Goal: Information Seeking & Learning: Learn about a topic

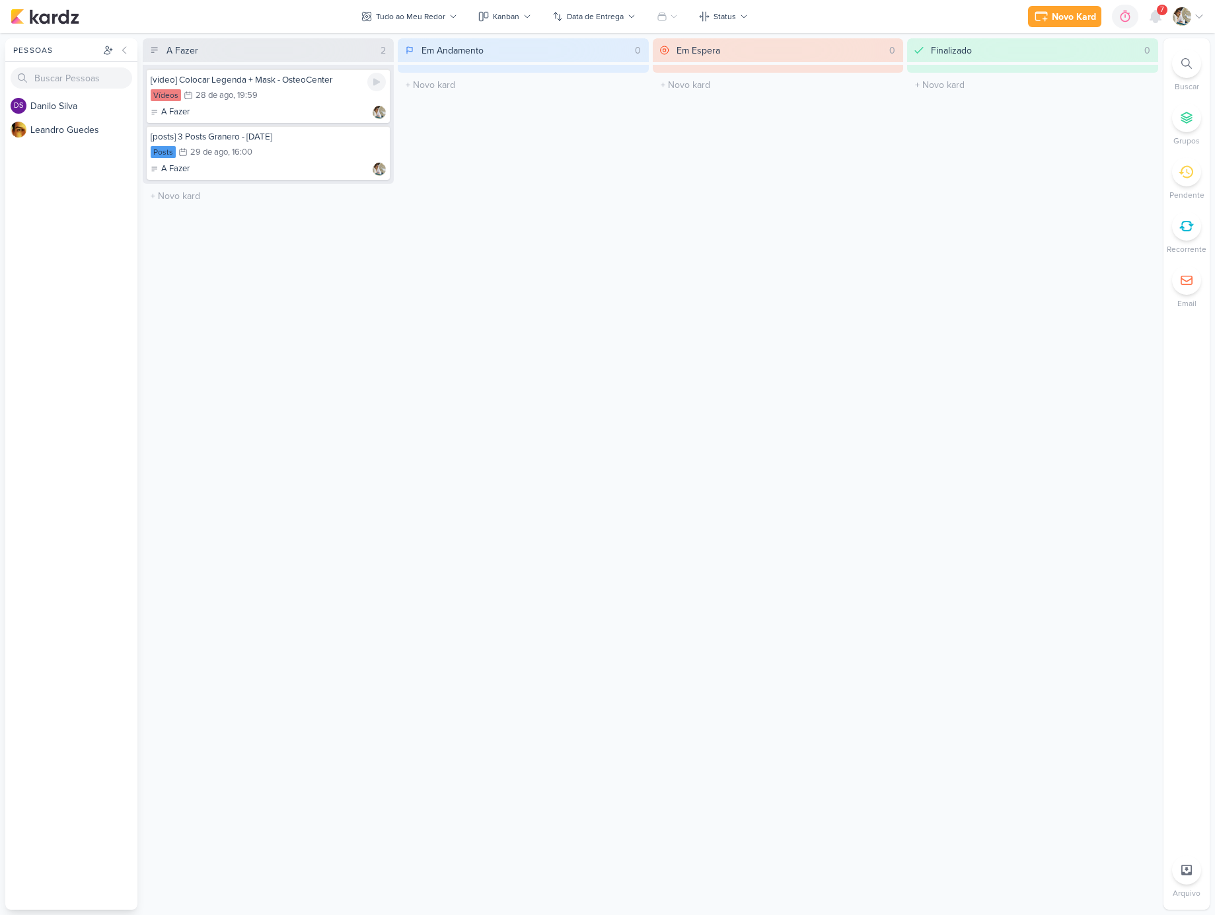
click at [291, 98] on div "Vídeos 28/8 [DATE] 19:59" at bounding box center [268, 96] width 235 height 15
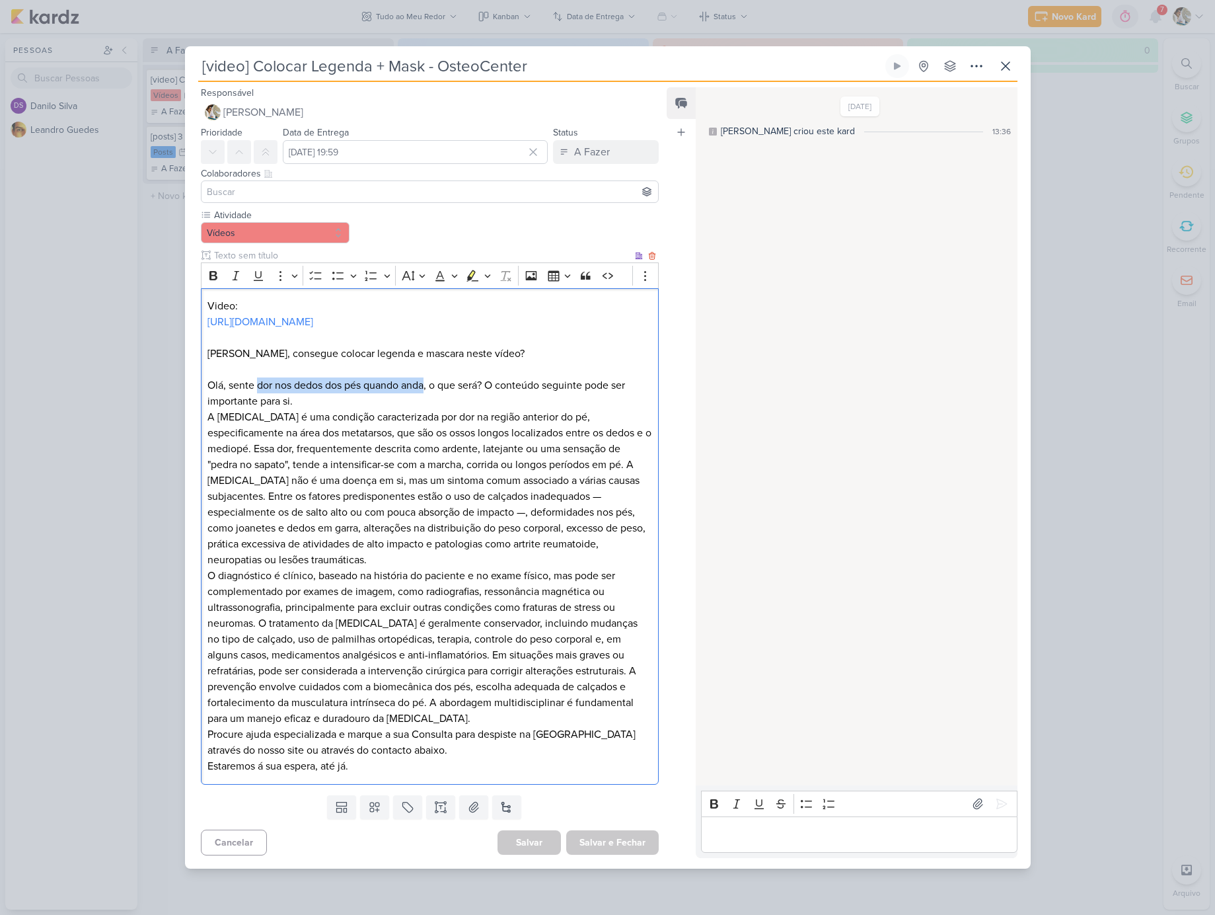
drag, startPoint x: 259, startPoint y: 430, endPoint x: 425, endPoint y: 433, distance: 165.9
click at [425, 409] on p "Olá, sente dor nos dedos dos pés quando anda, o que será? O conteúdo seguinte p…" at bounding box center [429, 393] width 444 height 32
copy p "dor nos dedos dos pés quando anda"
click at [484, 409] on p "Olá, sente dor nos dedos dos pés quando anda, o que será? O conteúdo seguinte p…" at bounding box center [429, 393] width 444 height 32
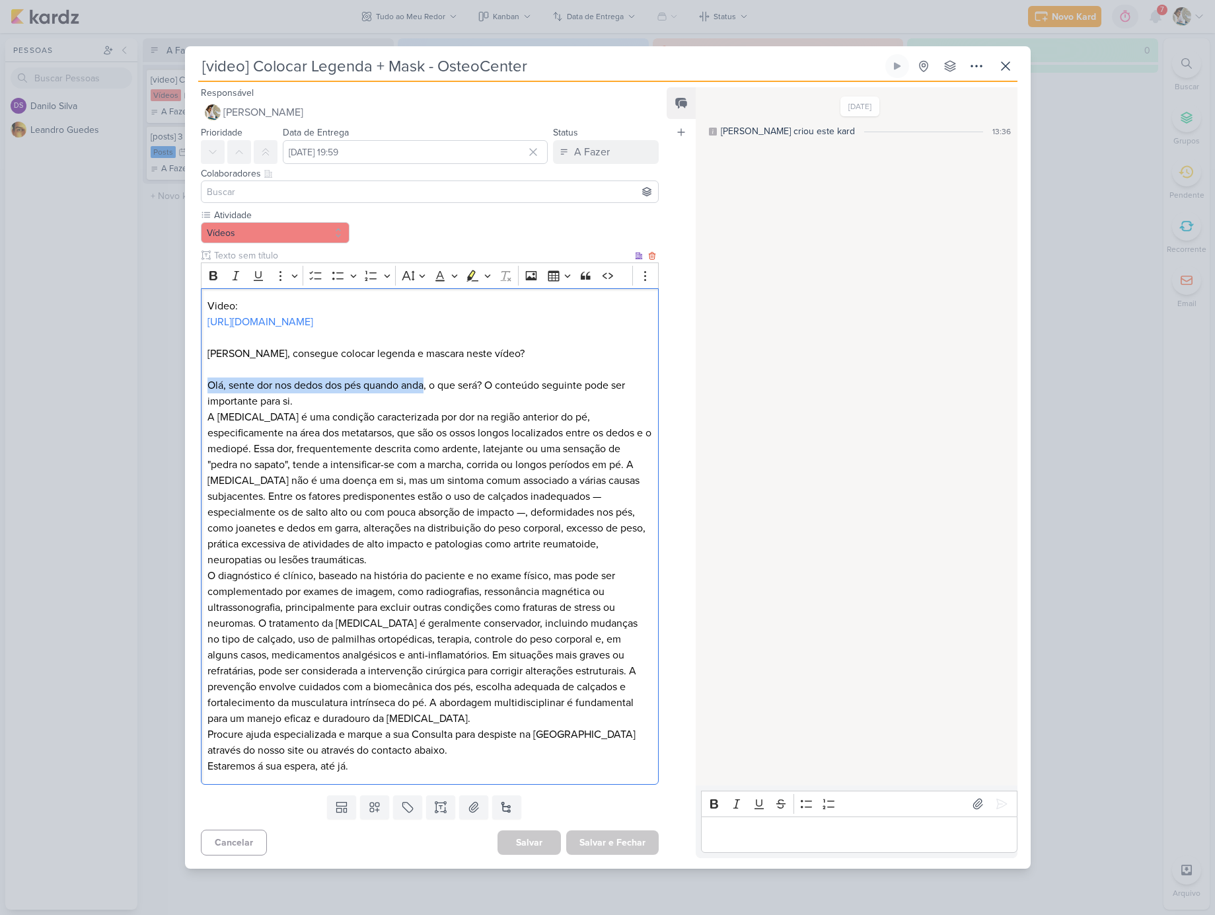
drag, startPoint x: 428, startPoint y: 421, endPoint x: 207, endPoint y: 419, distance: 220.0
click at [207, 409] on p "Olá, sente dor nos dedos dos pés quando anda, o que será? O conteúdo seguinte p…" at bounding box center [429, 393] width 444 height 32
copy p "Olá, sente dor nos dedos dos pés quando anda"
drag, startPoint x: 432, startPoint y: 421, endPoint x: 487, endPoint y: 420, distance: 54.9
click at [487, 409] on p "Olá, sente dor nos dedos dos pés quando anda, o que será? O conteúdo seguinte p…" at bounding box center [429, 393] width 444 height 32
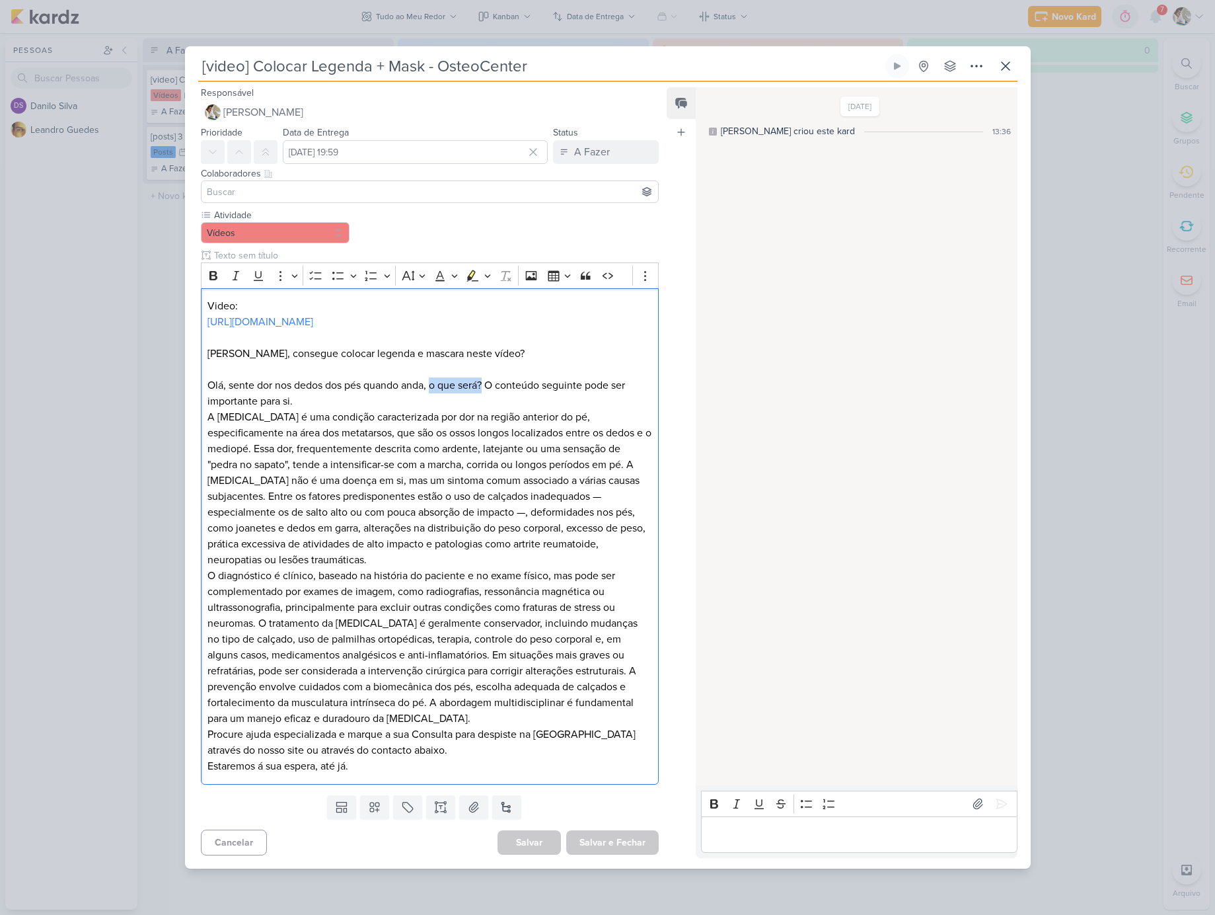
copy p "o que será?"
drag, startPoint x: 491, startPoint y: 419, endPoint x: 365, endPoint y: 429, distance: 125.9
click at [365, 409] on p "Olá, sente dor nos dedos dos pés quando anda, o que será? O conteúdo seguinte p…" at bounding box center [429, 393] width 444 height 32
copy p "O conteúdo seguinte pode ser importante para si."
drag, startPoint x: 305, startPoint y: 451, endPoint x: 182, endPoint y: 449, distance: 122.9
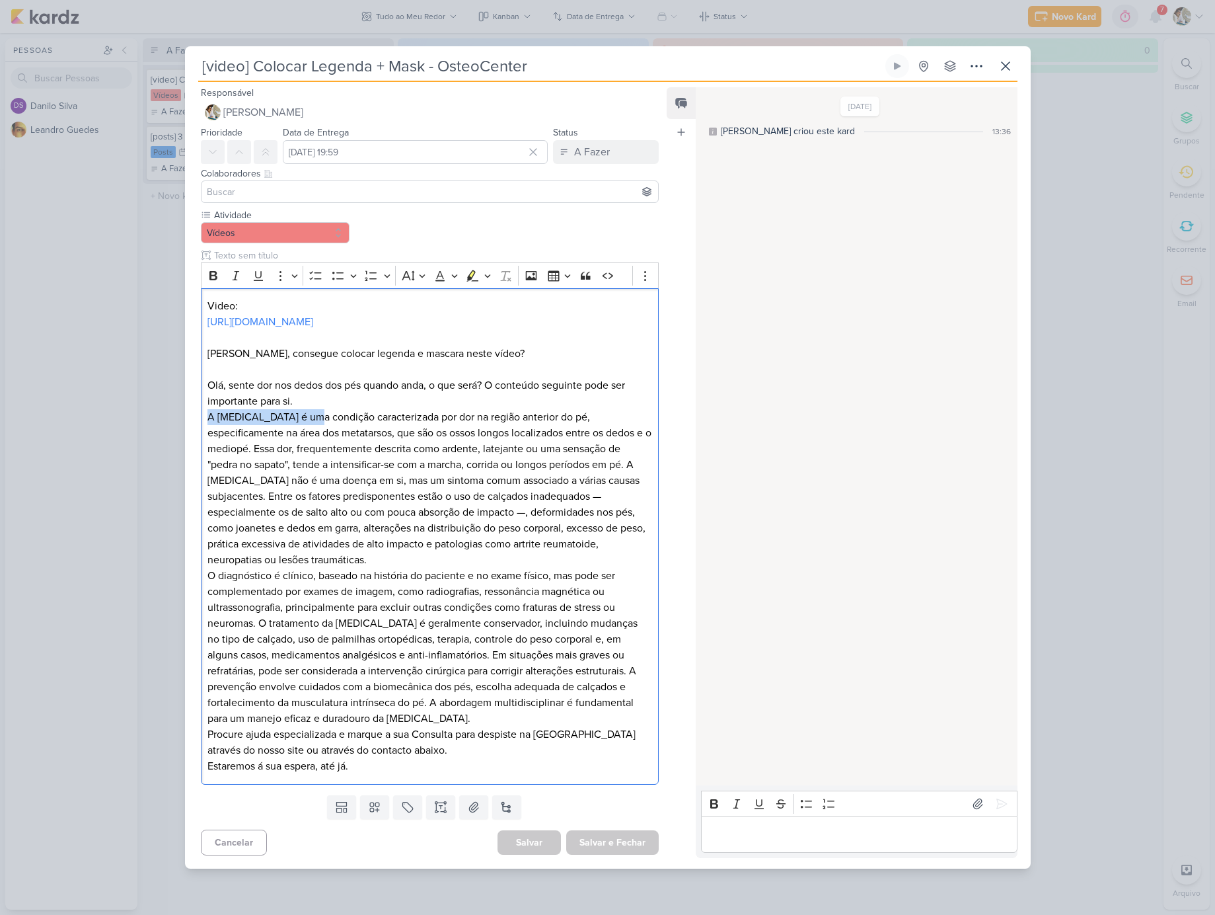
click at [182, 449] on div "[video] Colocar Legenda + Mask - OsteoCenter" at bounding box center [607, 457] width 1215 height 915
copy p "A [MEDICAL_DATA] é uma"
drag, startPoint x: 317, startPoint y: 455, endPoint x: 579, endPoint y: 453, distance: 263.0
click at [579, 453] on p "A [MEDICAL_DATA] é uma condição caracterizada por dor na região anterior do pé,…" at bounding box center [429, 591] width 444 height 365
copy p "ondição caracterizada por dor na região anterior do pé,"
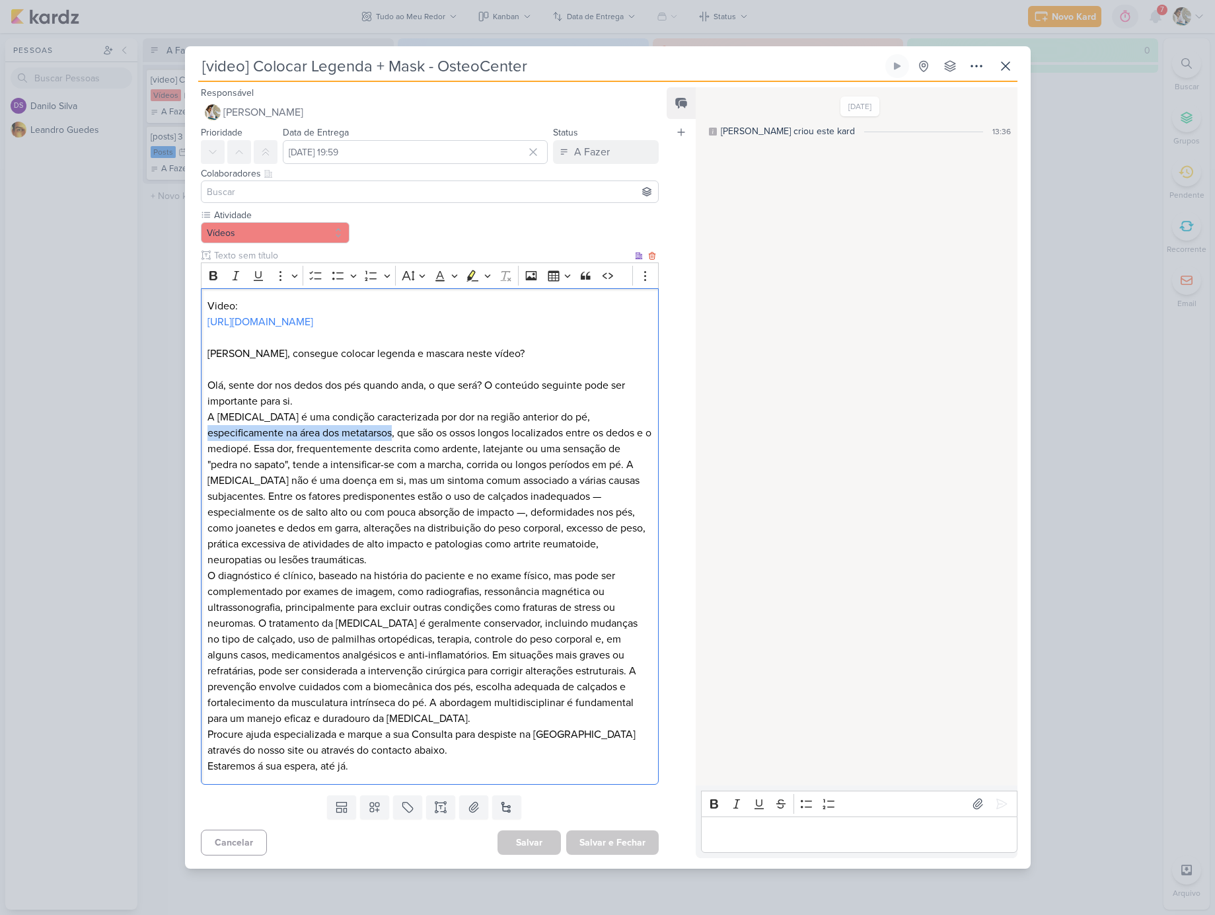
drag, startPoint x: 210, startPoint y: 469, endPoint x: 396, endPoint y: 468, distance: 186.3
click at [396, 468] on p "A [MEDICAL_DATA] é uma condição caracterizada por dor na região anterior do pé,…" at bounding box center [429, 591] width 444 height 365
copy p "especificamente na área dos metatarsos,"
drag, startPoint x: 403, startPoint y: 468, endPoint x: 268, endPoint y: 485, distance: 136.5
click at [268, 485] on p "A [MEDICAL_DATA] é uma condição caracterizada por dor na região anterior do pé,…" at bounding box center [429, 591] width 444 height 365
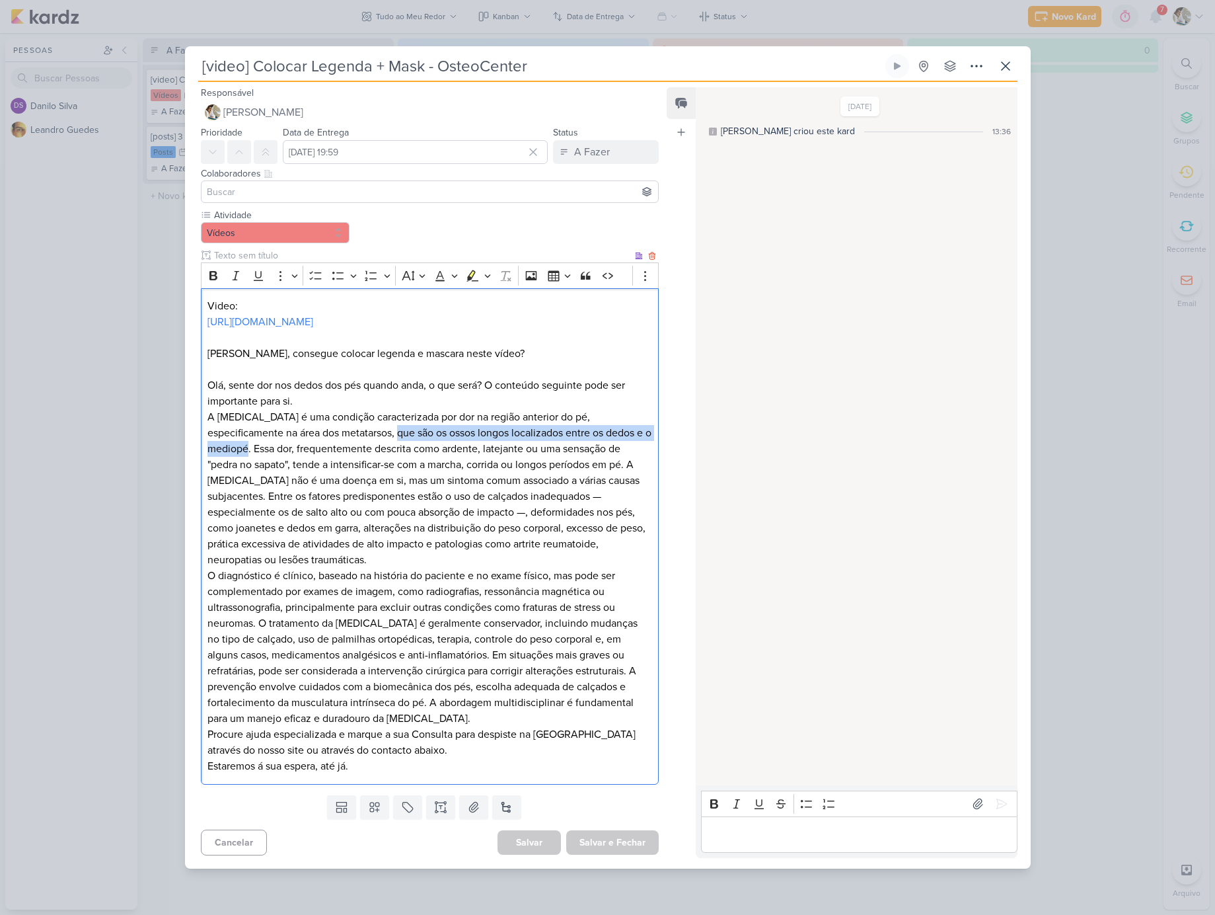
copy p "ue são os ossos longos localizados entre os dedos e o mediopé."
drag, startPoint x: 400, startPoint y: 468, endPoint x: 357, endPoint y: 493, distance: 49.2
click at [268, 486] on p "A [MEDICAL_DATA] é uma condição caracterizada por dor na região anterior do pé,…" at bounding box center [429, 591] width 444 height 365
copy p "que são os ossos longos localizados entre os dedos e o mediopé."
drag, startPoint x: 274, startPoint y: 483, endPoint x: 500, endPoint y: 485, distance: 226.0
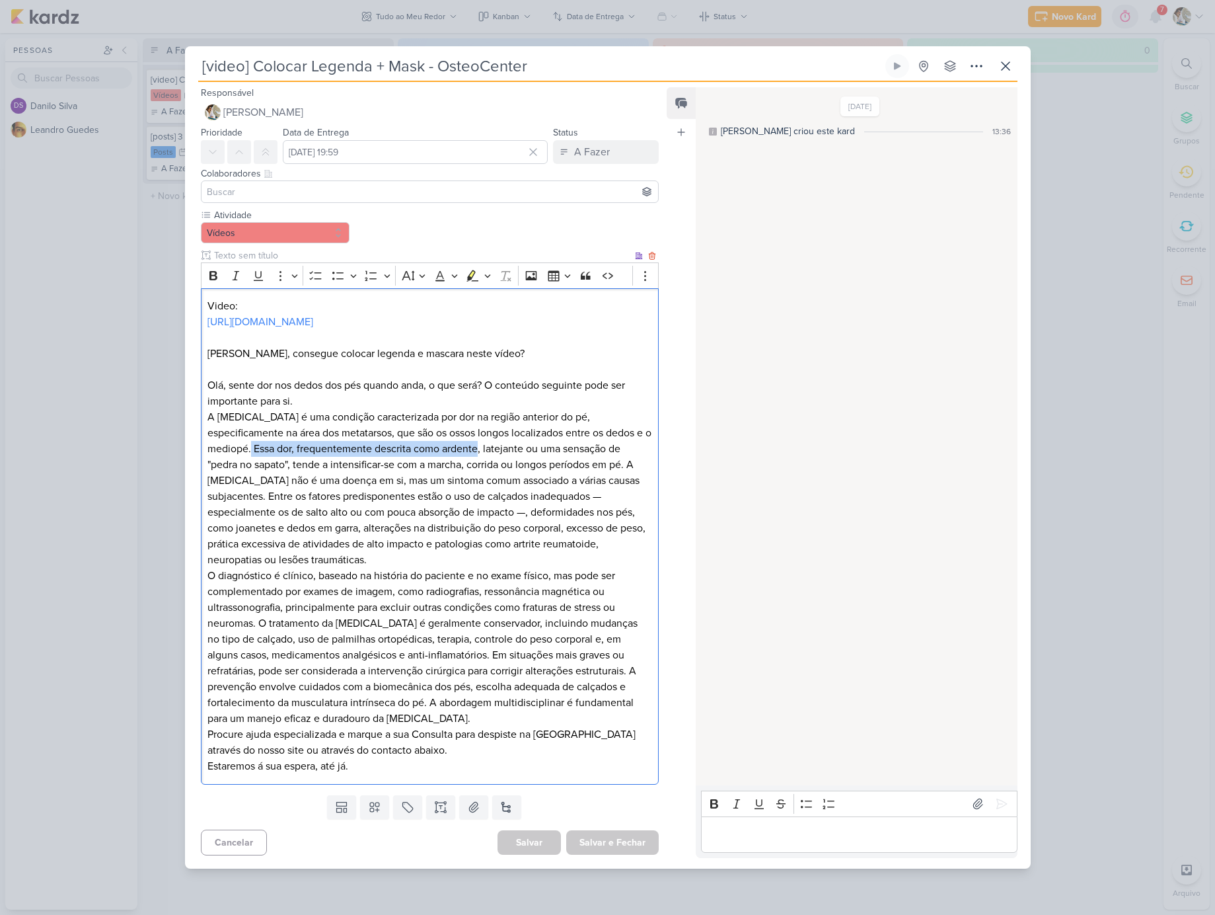
click at [500, 485] on p "A [MEDICAL_DATA] é uma condição caracterizada por dor na região anterior do pé,…" at bounding box center [429, 591] width 444 height 365
copy p "Essa dor, frequentemente descrita como ardente,"
drag, startPoint x: 502, startPoint y: 484, endPoint x: 293, endPoint y: 500, distance: 210.1
click at [293, 500] on p "A [MEDICAL_DATA] é uma condição caracterizada por dor na região anterior do pé,…" at bounding box center [429, 591] width 444 height 365
drag, startPoint x: 295, startPoint y: 500, endPoint x: 467, endPoint y: 496, distance: 171.2
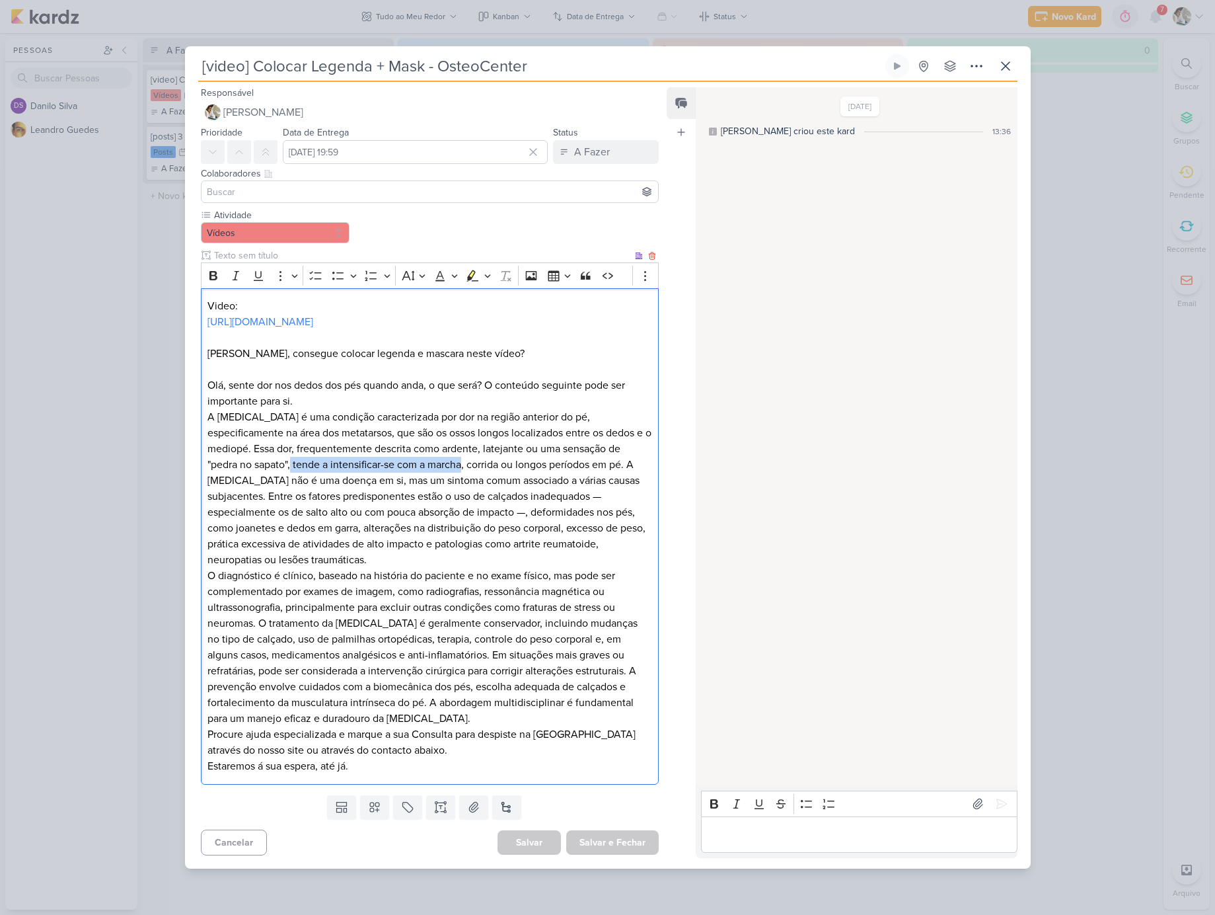
click at [467, 496] on p "A [MEDICAL_DATA] é uma condição caracterizada por dor na região anterior do pé,…" at bounding box center [429, 591] width 444 height 365
click at [477, 500] on p "A [MEDICAL_DATA] é uma condição caracterizada por dor na região anterior do pé,…" at bounding box center [429, 591] width 444 height 365
drag, startPoint x: 471, startPoint y: 500, endPoint x: 629, endPoint y: 502, distance: 157.9
click at [629, 502] on p "A [MEDICAL_DATA] é uma condição caracterizada por dor na região anterior do pé,…" at bounding box center [429, 591] width 444 height 365
drag, startPoint x: 632, startPoint y: 500, endPoint x: 389, endPoint y: 514, distance: 243.6
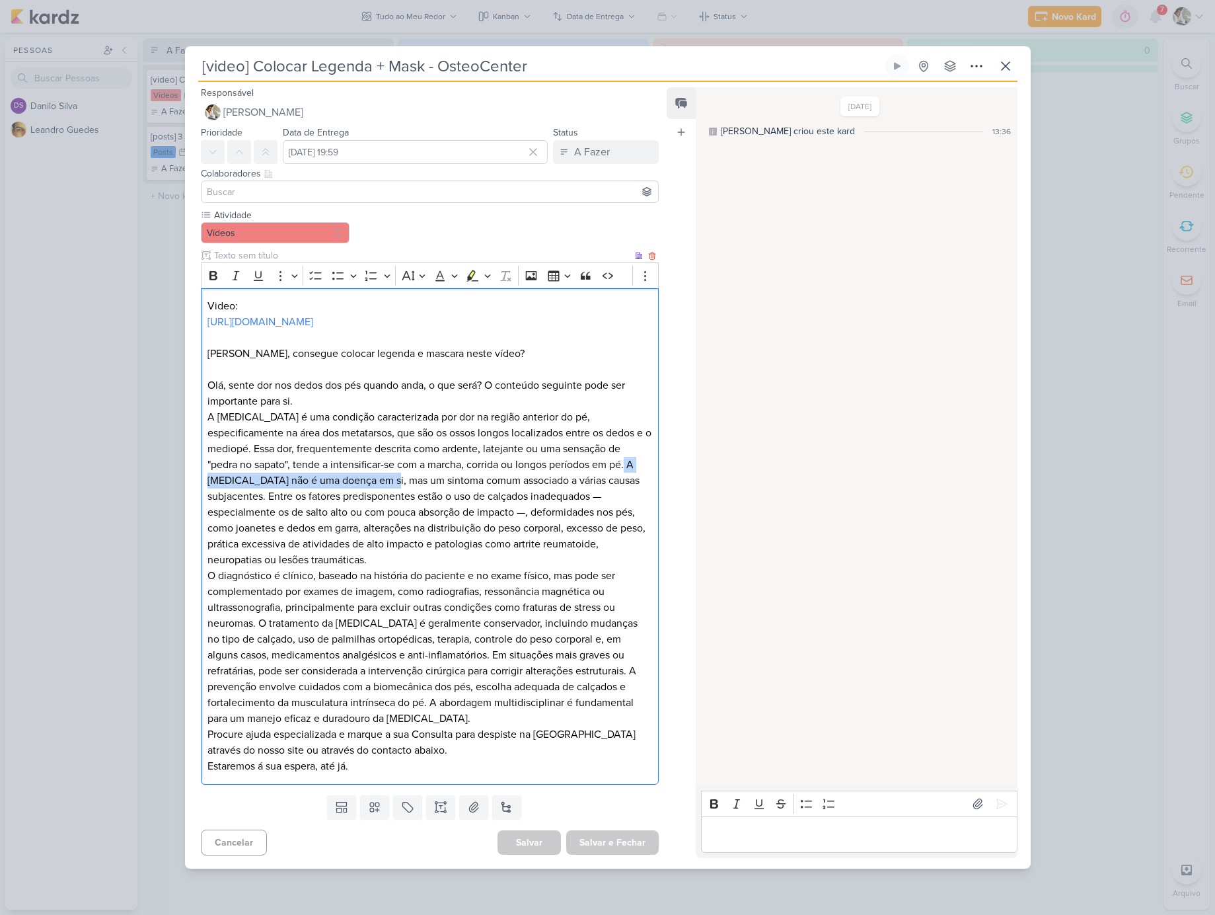
click at [389, 514] on p "A [MEDICAL_DATA] é uma condição caracterizada por dor na região anterior do pé,…" at bounding box center [429, 591] width 444 height 365
drag, startPoint x: 393, startPoint y: 515, endPoint x: 590, endPoint y: 516, distance: 196.9
click at [590, 516] on p "A [MEDICAL_DATA] é uma condição caracterizada por dor na região anterior do pé,…" at bounding box center [429, 591] width 444 height 365
drag, startPoint x: 595, startPoint y: 515, endPoint x: 290, endPoint y: 528, distance: 304.9
click at [268, 529] on p "A [MEDICAL_DATA] é uma condição caracterizada por dor na região anterior do pé,…" at bounding box center [429, 591] width 444 height 365
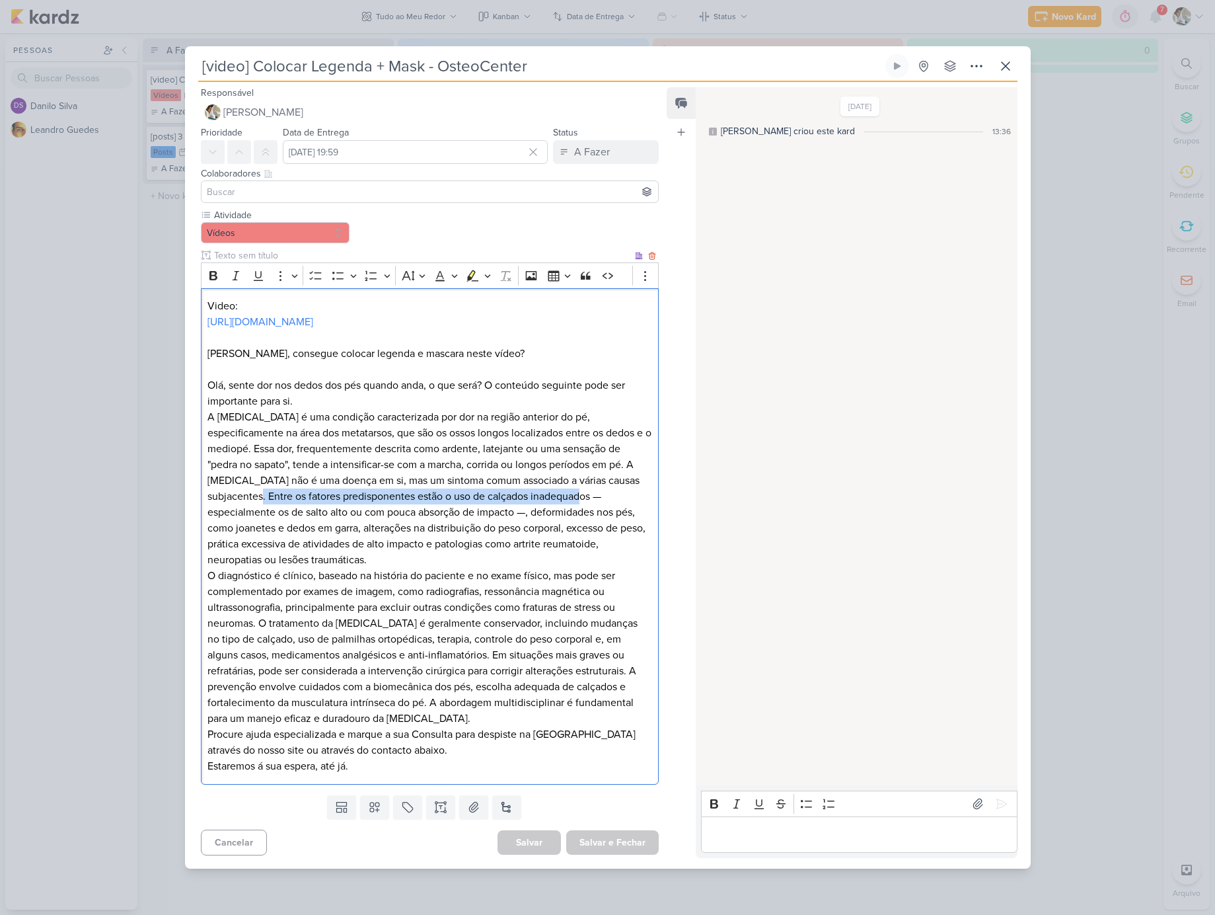
drag, startPoint x: 270, startPoint y: 531, endPoint x: 595, endPoint y: 533, distance: 325.1
click at [595, 533] on p "A [MEDICAL_DATA] é uma condição caracterizada por dor na região anterior do pé,…" at bounding box center [429, 591] width 444 height 365
drag, startPoint x: 384, startPoint y: 546, endPoint x: 204, endPoint y: 547, distance: 179.7
click at [204, 547] on div "Video: [URL][DOMAIN_NAME] Mestre, consegue colocar legenda e mascara neste víde…" at bounding box center [430, 536] width 459 height 496
drag, startPoint x: 388, startPoint y: 545, endPoint x: 614, endPoint y: 566, distance: 226.9
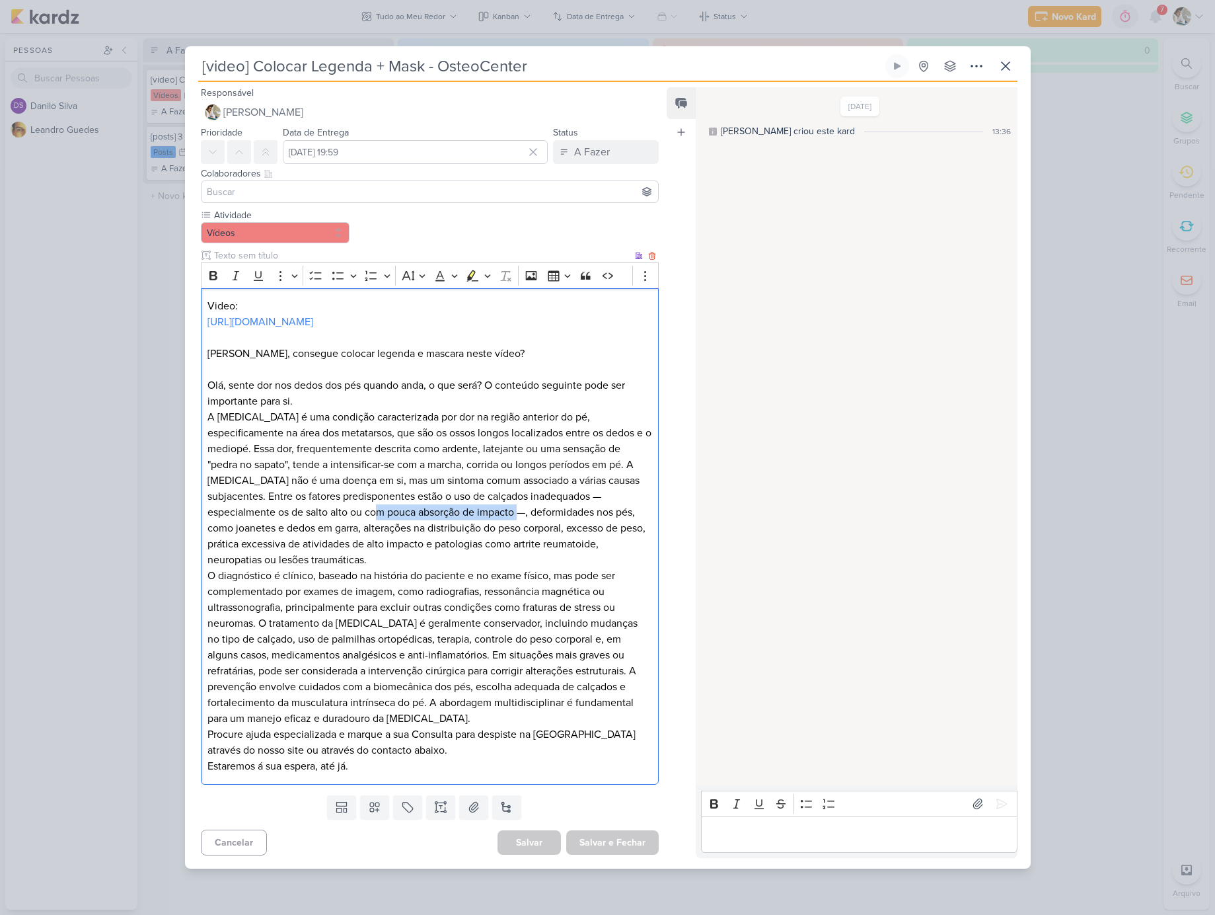
click at [532, 550] on p "A [MEDICAL_DATA] é uma condição caracterizada por dor na região anterior do pé,…" at bounding box center [429, 591] width 444 height 365
drag, startPoint x: 538, startPoint y: 548, endPoint x: 363, endPoint y: 566, distance: 175.4
click at [363, 566] on p "A [MEDICAL_DATA] é uma condição caracterizada por dor na região anterior do pé,…" at bounding box center [429, 591] width 444 height 365
drag, startPoint x: 533, startPoint y: 549, endPoint x: 424, endPoint y: 585, distance: 115.6
click at [369, 566] on p "A [MEDICAL_DATA] é uma condição caracterizada por dor na região anterior do pé,…" at bounding box center [429, 591] width 444 height 365
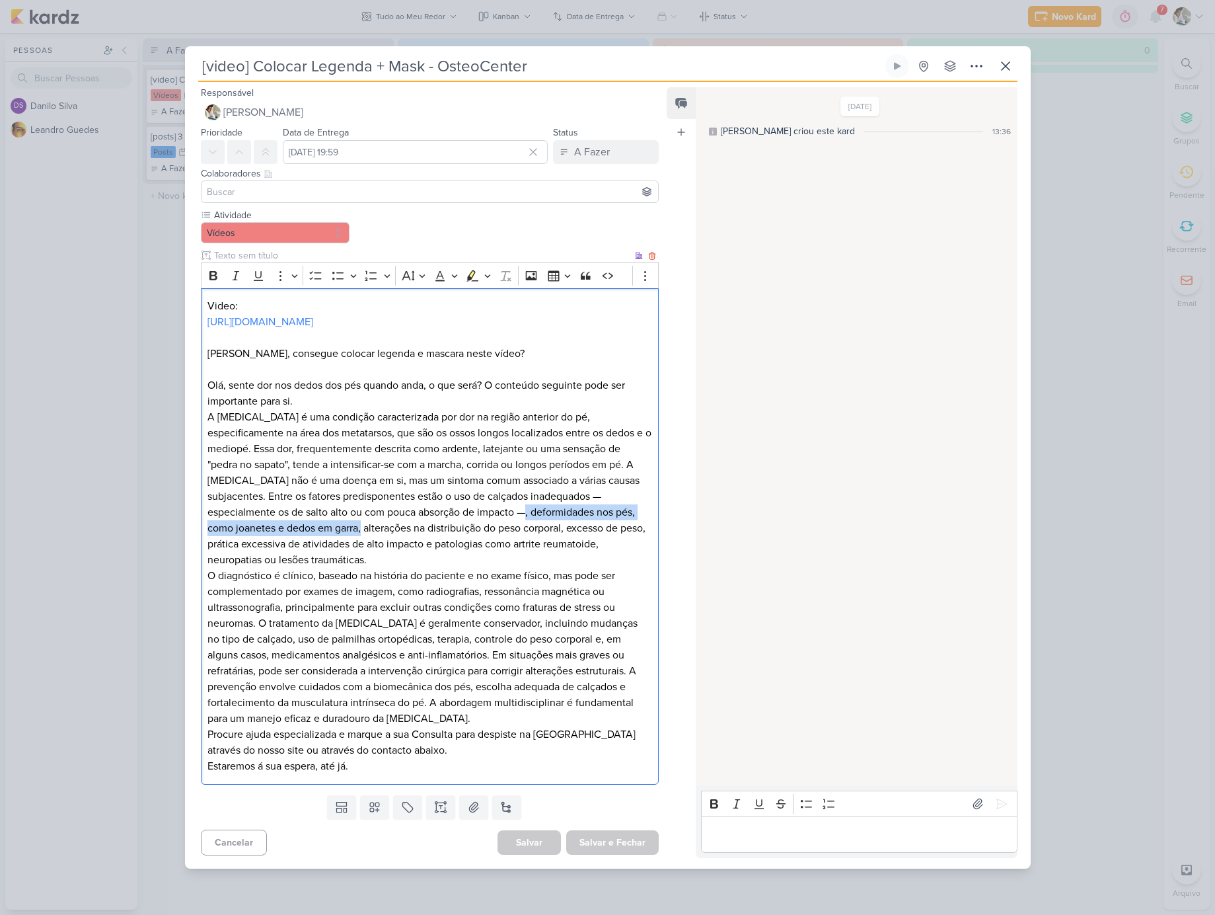
click at [369, 565] on p "A [MEDICAL_DATA] é uma condição caracterizada por dor na região anterior do pé,…" at bounding box center [429, 591] width 444 height 365
drag, startPoint x: 368, startPoint y: 564, endPoint x: 570, endPoint y: 566, distance: 201.6
click at [570, 566] on p "A [MEDICAL_DATA] é uma condição caracterizada por dor na região anterior do pé,…" at bounding box center [429, 591] width 444 height 365
drag, startPoint x: 572, startPoint y: 564, endPoint x: 234, endPoint y: 583, distance: 338.9
click at [234, 583] on p "A [MEDICAL_DATA] é uma condição caracterizada por dor na região anterior do pé,…" at bounding box center [429, 591] width 444 height 365
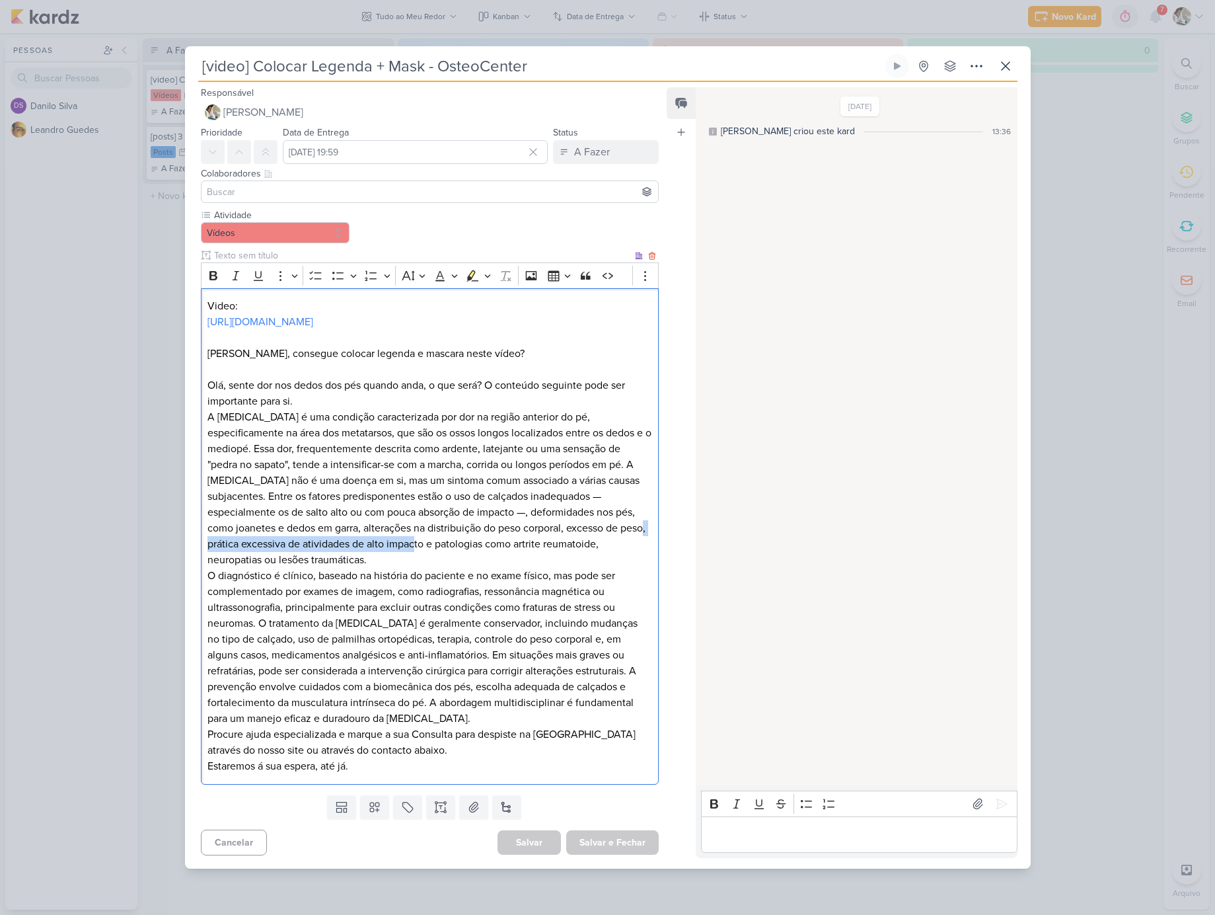
drag, startPoint x: 237, startPoint y: 579, endPoint x: 452, endPoint y: 583, distance: 215.5
click at [452, 583] on p "A [MEDICAL_DATA] é uma condição caracterizada por dor na região anterior do pé,…" at bounding box center [429, 591] width 444 height 365
drag, startPoint x: 458, startPoint y: 579, endPoint x: 669, endPoint y: 589, distance: 211.7
click at [630, 579] on p "A [MEDICAL_DATA] é uma condição caracterizada por dor na região anterior do pé,…" at bounding box center [429, 591] width 444 height 365
drag, startPoint x: 376, startPoint y: 595, endPoint x: 207, endPoint y: 599, distance: 169.2
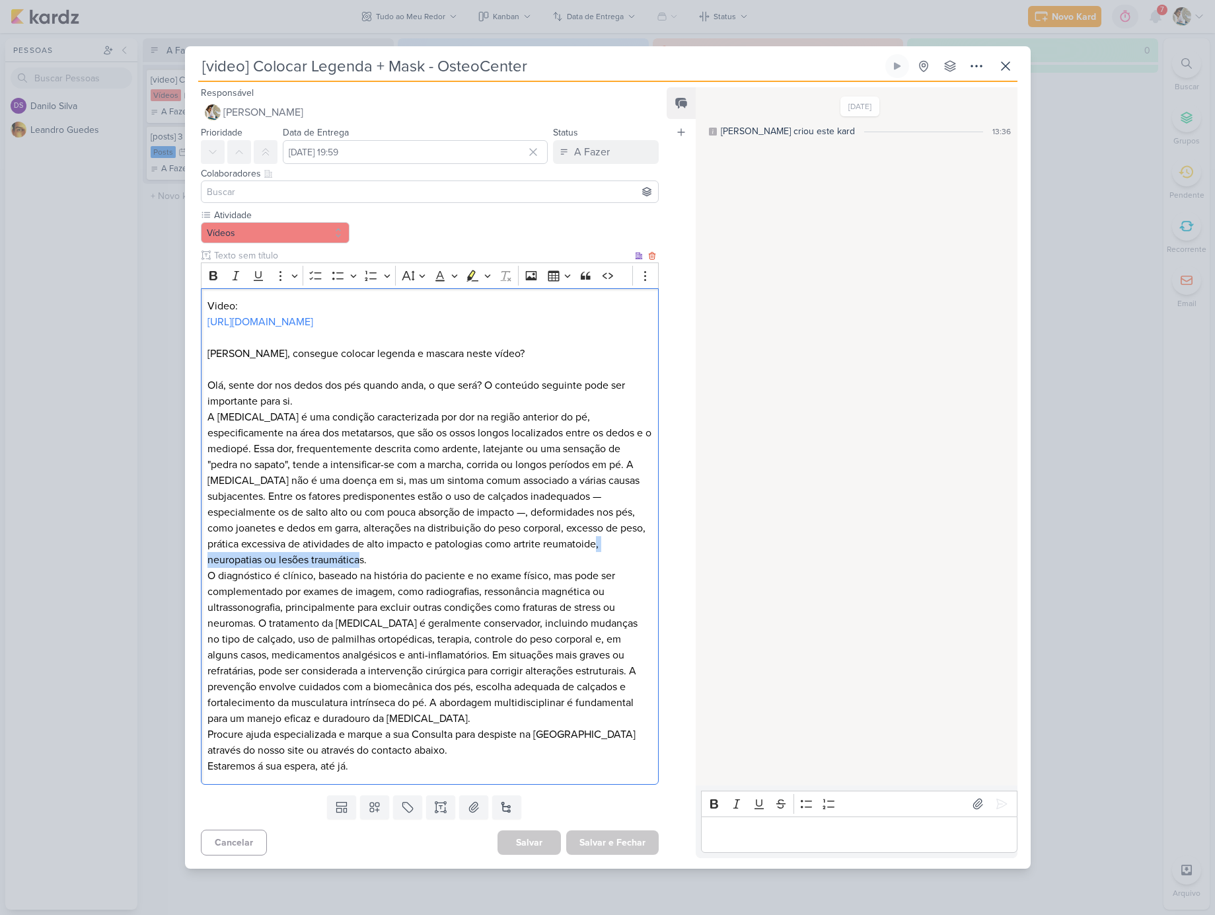
click at [207, 599] on div "Video: [URL][DOMAIN_NAME] Mestre, consegue colocar legenda e mascara neste víde…" at bounding box center [430, 536] width 459 height 496
click at [223, 610] on p "A [MEDICAL_DATA] é uma condição caracterizada por dor na região anterior do pé,…" at bounding box center [429, 591] width 444 height 365
drag, startPoint x: 210, startPoint y: 611, endPoint x: 285, endPoint y: 564, distance: 88.4
click at [315, 606] on p "A [MEDICAL_DATA] é uma condição caracterizada por dor na região anterior do pé,…" at bounding box center [429, 591] width 444 height 365
drag, startPoint x: 318, startPoint y: 611, endPoint x: 554, endPoint y: 613, distance: 235.9
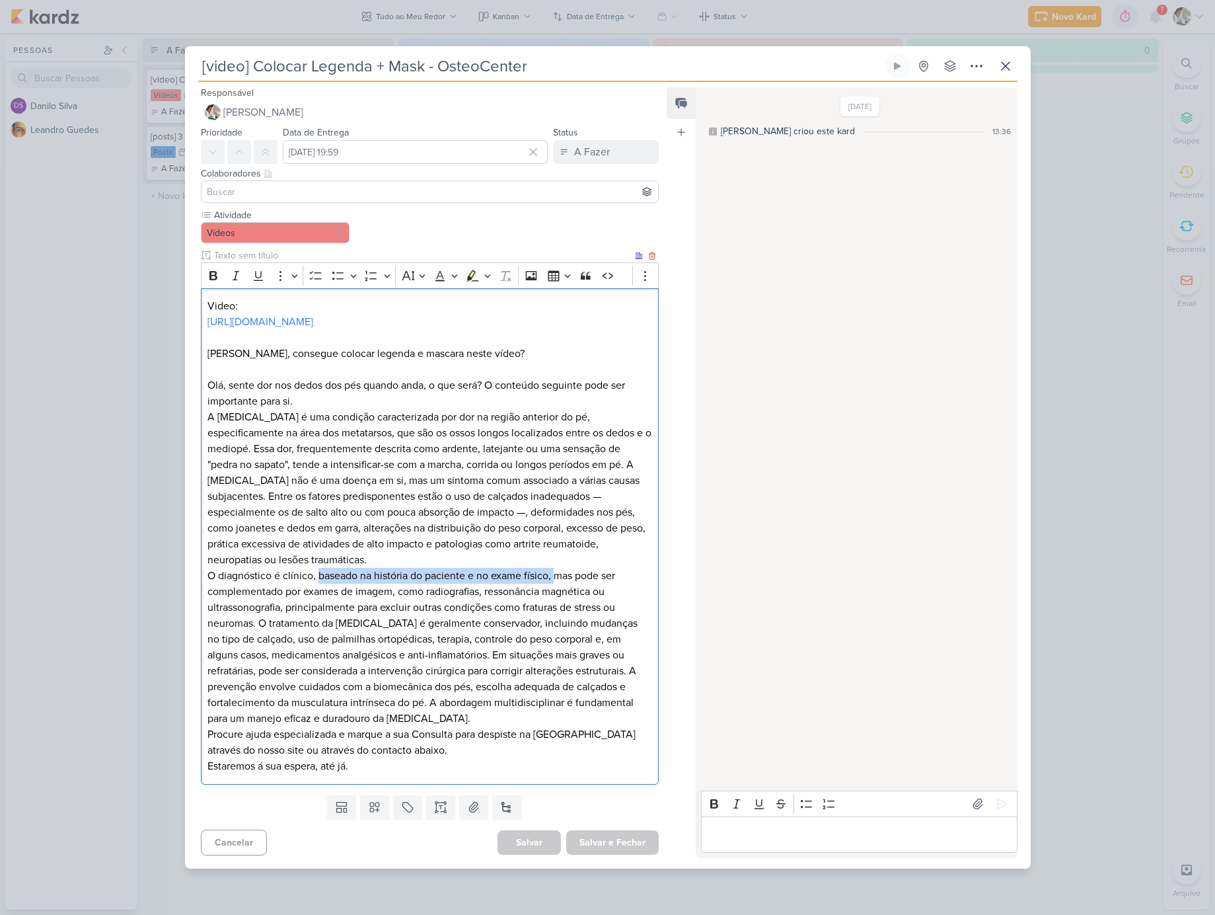
click at [554, 613] on p "A [MEDICAL_DATA] é uma condição caracterizada por dor na região anterior do pé,…" at bounding box center [429, 591] width 444 height 365
drag, startPoint x: 557, startPoint y: 609, endPoint x: 509, endPoint y: 641, distance: 57.2
click at [397, 632] on p "A [MEDICAL_DATA] é uma condição caracterizada por dor na região anterior do pé,…" at bounding box center [429, 591] width 444 height 365
drag, startPoint x: 400, startPoint y: 627, endPoint x: 485, endPoint y: 632, distance: 84.7
click at [485, 632] on p "A [MEDICAL_DATA] é uma condição caracterizada por dor na região anterior do pé,…" at bounding box center [429, 591] width 444 height 365
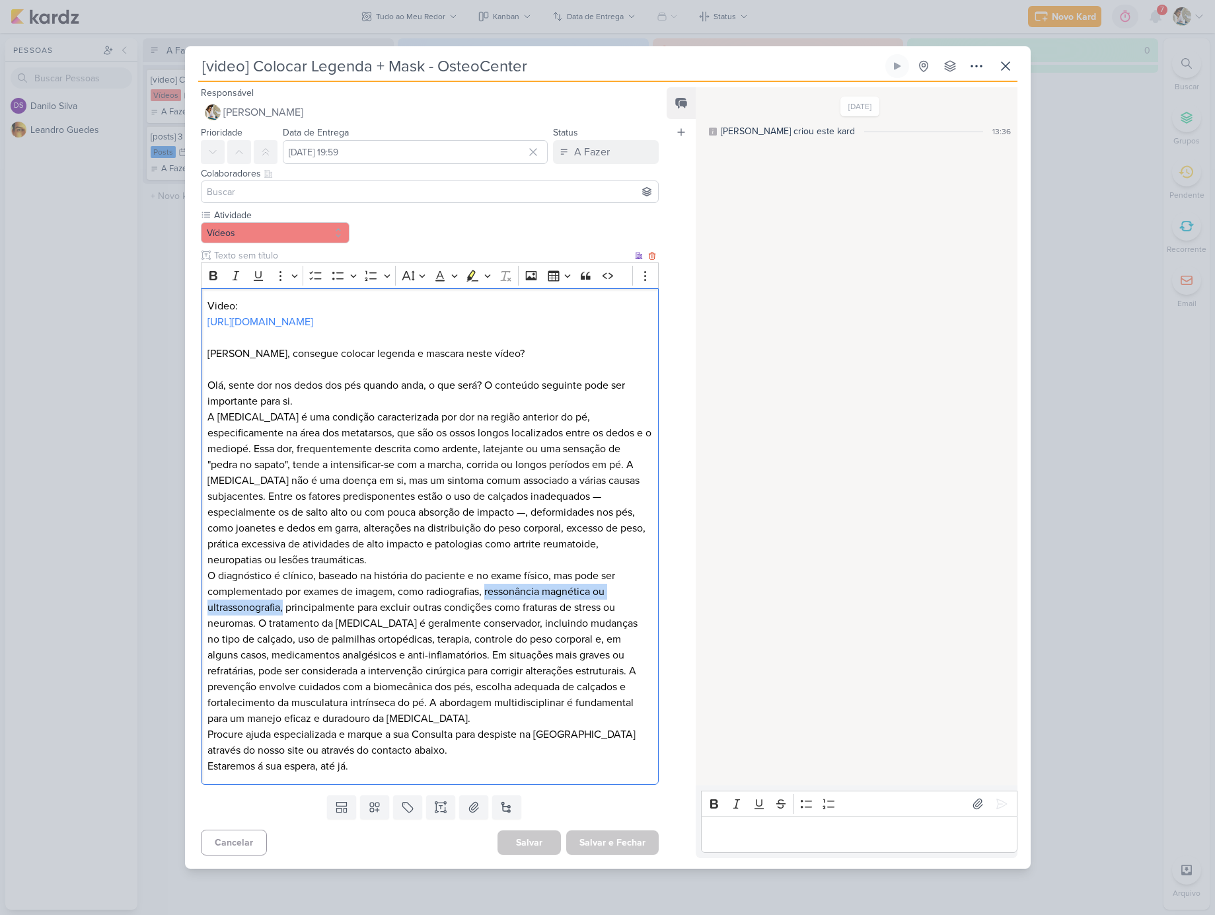
drag, startPoint x: 489, startPoint y: 627, endPoint x: 289, endPoint y: 648, distance: 200.7
click at [285, 646] on p "A [MEDICAL_DATA] é uma condição caracterizada por dor na região anterior do pé,…" at bounding box center [429, 591] width 444 height 365
drag, startPoint x: 287, startPoint y: 644, endPoint x: 492, endPoint y: 645, distance: 204.8
click at [492, 645] on p "A [MEDICAL_DATA] é uma condição caracterizada por dor na região anterior do pé,…" at bounding box center [429, 591] width 444 height 365
drag, startPoint x: 498, startPoint y: 642, endPoint x: 259, endPoint y: 651, distance: 238.7
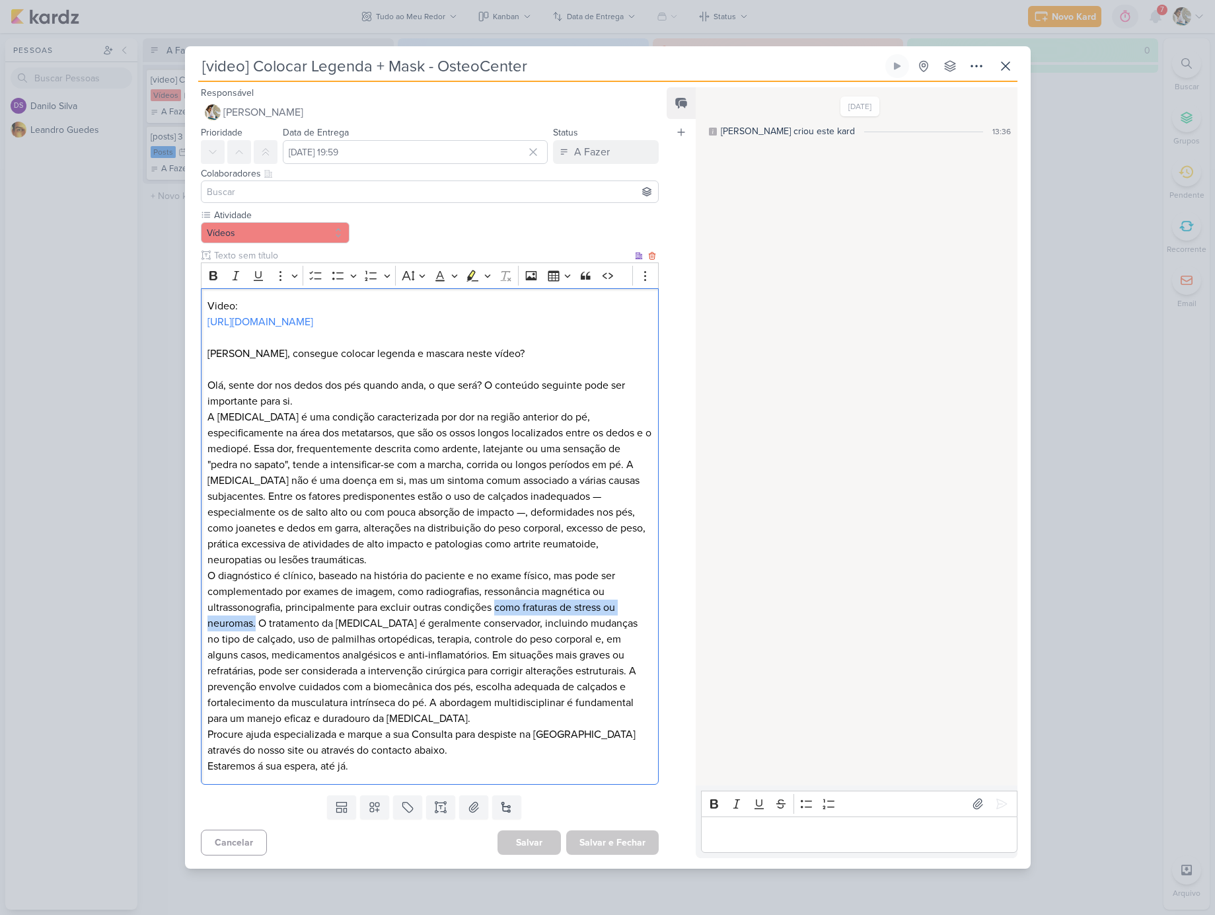
click at [256, 652] on p "A [MEDICAL_DATA] é uma condição caracterizada por dor na região anterior do pé,…" at bounding box center [429, 591] width 444 height 365
drag, startPoint x: 260, startPoint y: 657, endPoint x: 408, endPoint y: 661, distance: 148.1
click at [408, 661] on p "A [MEDICAL_DATA] é uma condição caracterizada por dor na região anterior do pé,…" at bounding box center [429, 591] width 444 height 365
drag, startPoint x: 413, startPoint y: 658, endPoint x: 527, endPoint y: 661, distance: 113.7
click at [527, 661] on p "A [MEDICAL_DATA] é uma condição caracterizada por dor na região anterior do pé,…" at bounding box center [429, 591] width 444 height 365
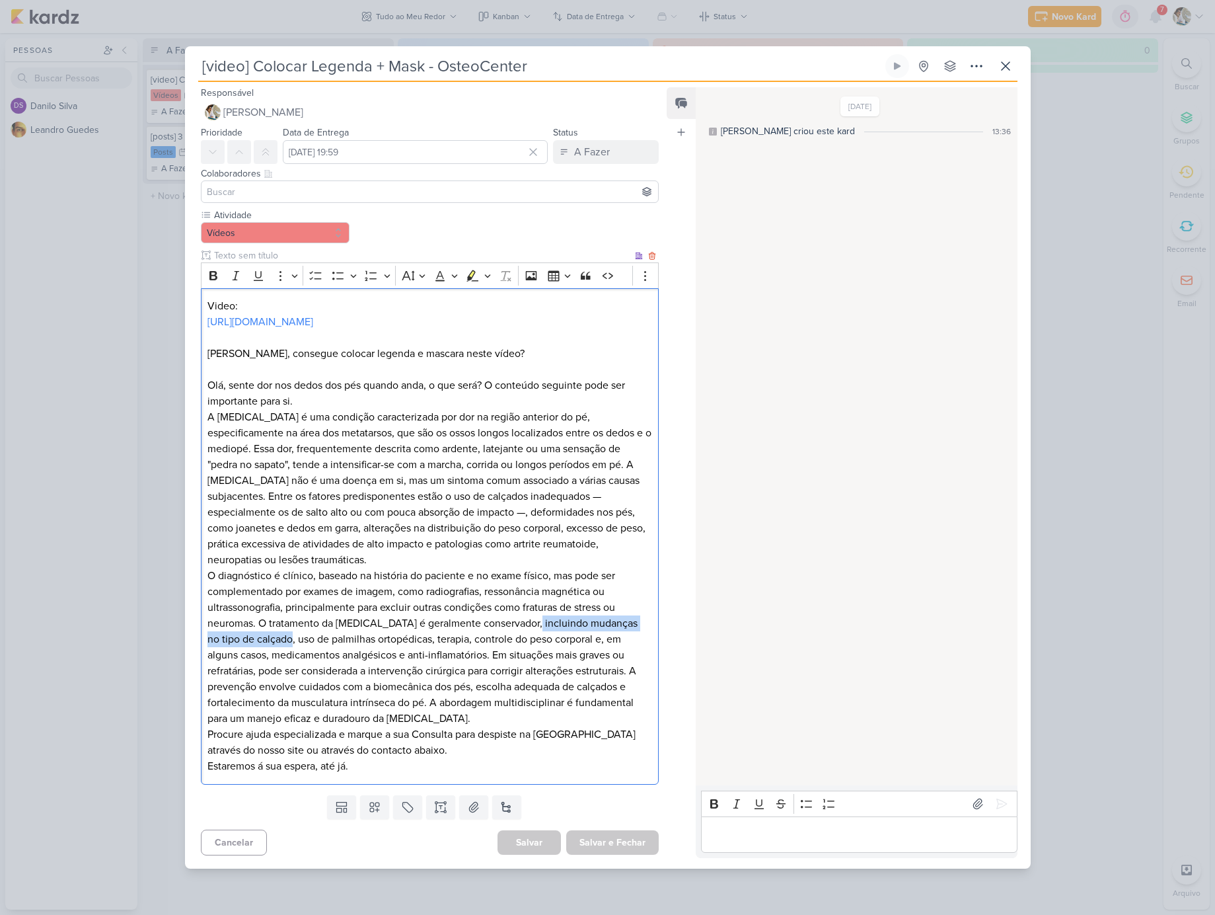
drag, startPoint x: 529, startPoint y: 658, endPoint x: 287, endPoint y: 677, distance: 242.6
click at [284, 677] on p "A [MEDICAL_DATA] é uma condição caracterizada por dor na região anterior do pé,…" at bounding box center [429, 591] width 444 height 365
drag, startPoint x: 285, startPoint y: 675, endPoint x: 459, endPoint y: 680, distance: 173.9
click at [459, 680] on p "A [MEDICAL_DATA] é uma condição caracterizada por dor na região anterior do pé,…" at bounding box center [429, 591] width 444 height 365
drag, startPoint x: 464, startPoint y: 675, endPoint x: 236, endPoint y: 686, distance: 228.2
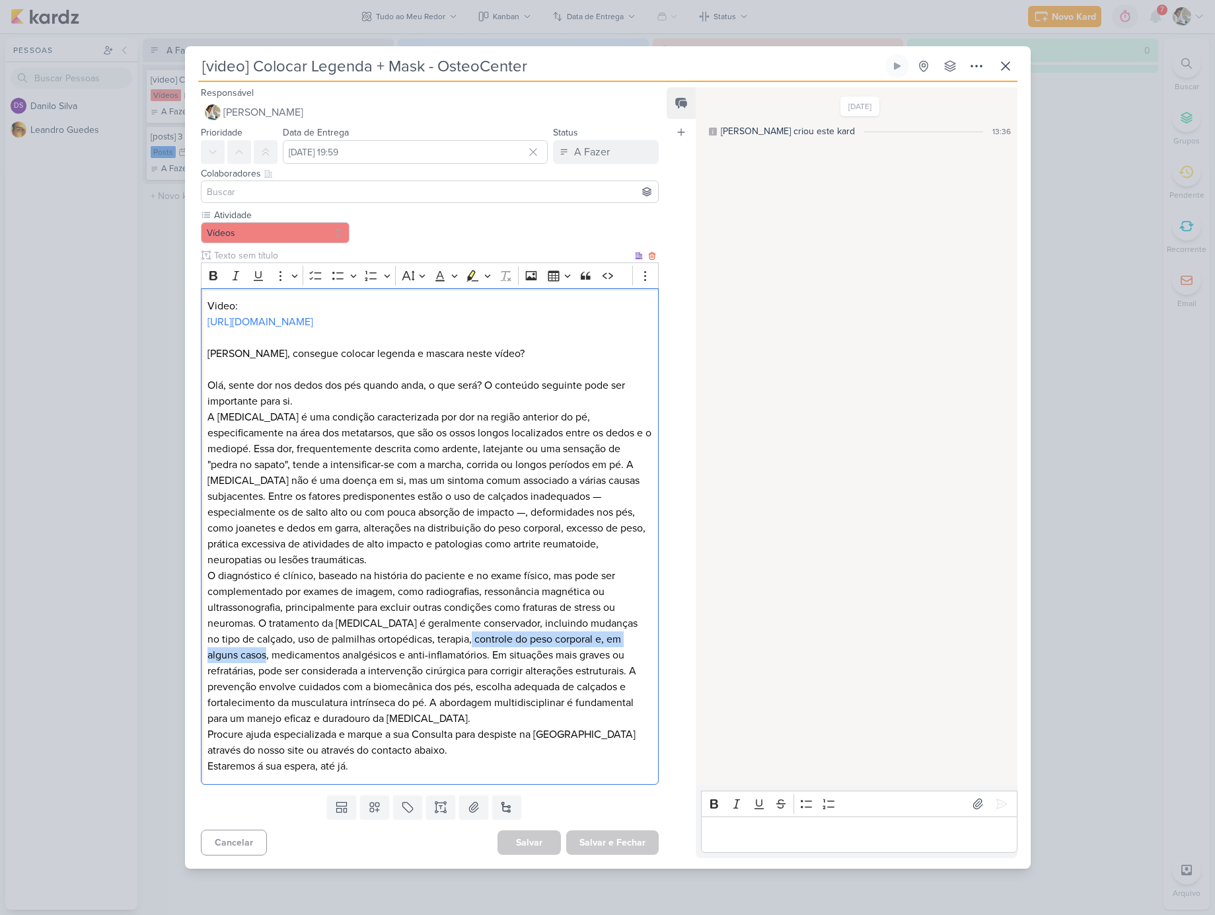
click at [236, 686] on p "A [MEDICAL_DATA] é uma condição caracterizada por dor na região anterior do pé,…" at bounding box center [429, 591] width 444 height 365
drag, startPoint x: 242, startPoint y: 691, endPoint x: 458, endPoint y: 694, distance: 216.1
click at [458, 694] on p "A [MEDICAL_DATA] é uma condição caracterizada por dor na região anterior do pé,…" at bounding box center [429, 591] width 444 height 365
drag, startPoint x: 463, startPoint y: 688, endPoint x: 258, endPoint y: 708, distance: 206.5
click at [258, 708] on p "A [MEDICAL_DATA] é uma condição caracterizada por dor na região anterior do pé,…" at bounding box center [429, 591] width 444 height 365
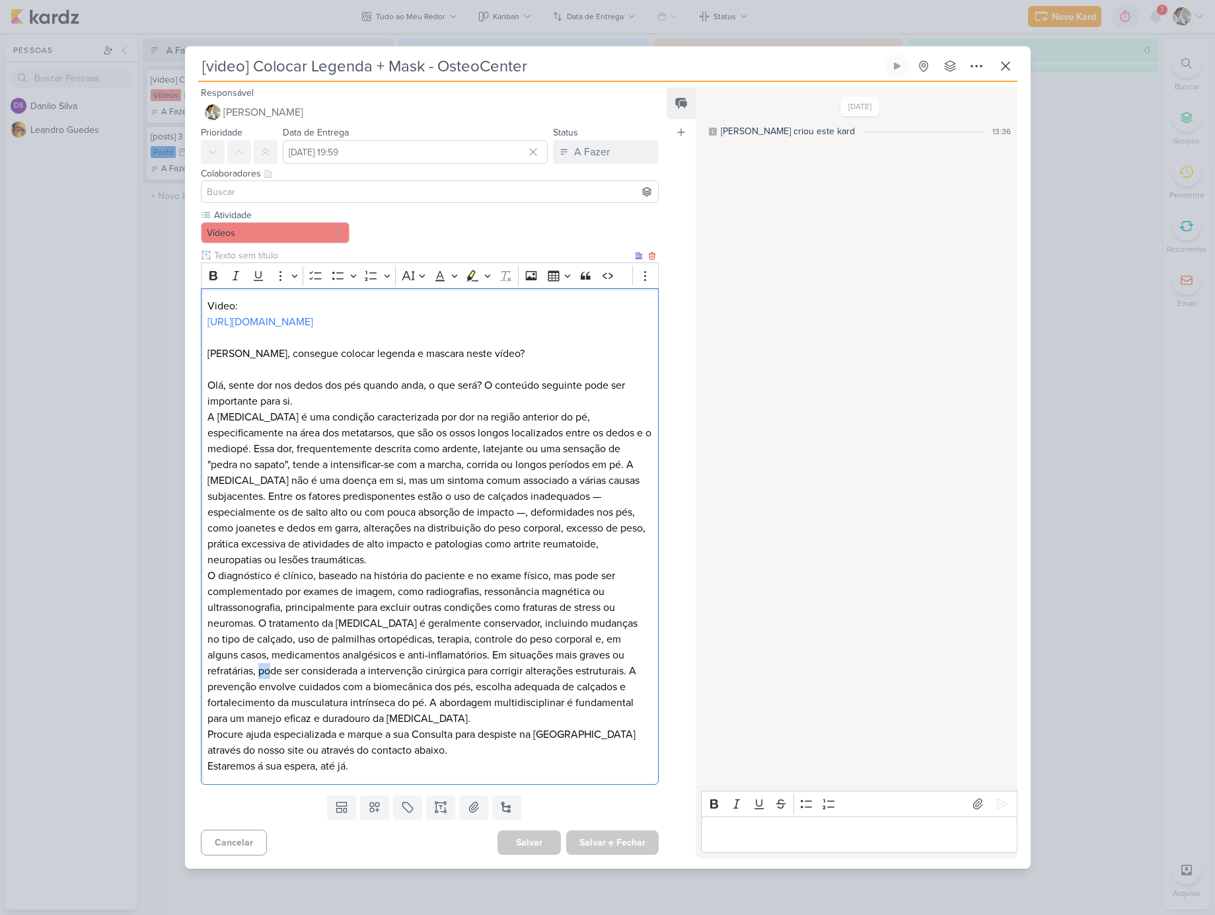
drag, startPoint x: 262, startPoint y: 709, endPoint x: 258, endPoint y: 703, distance: 7.1
click at [278, 706] on p "A [MEDICAL_DATA] é uma condição caracterizada por dor na região anterior do pé,…" at bounding box center [429, 591] width 444 height 365
drag, startPoint x: 262, startPoint y: 705, endPoint x: 431, endPoint y: 707, distance: 168.5
click at [466, 712] on p "A [MEDICAL_DATA] é uma condição caracterizada por dor na região anterior do pé,…" at bounding box center [429, 591] width 444 height 365
drag, startPoint x: 472, startPoint y: 707, endPoint x: 633, endPoint y: 709, distance: 160.6
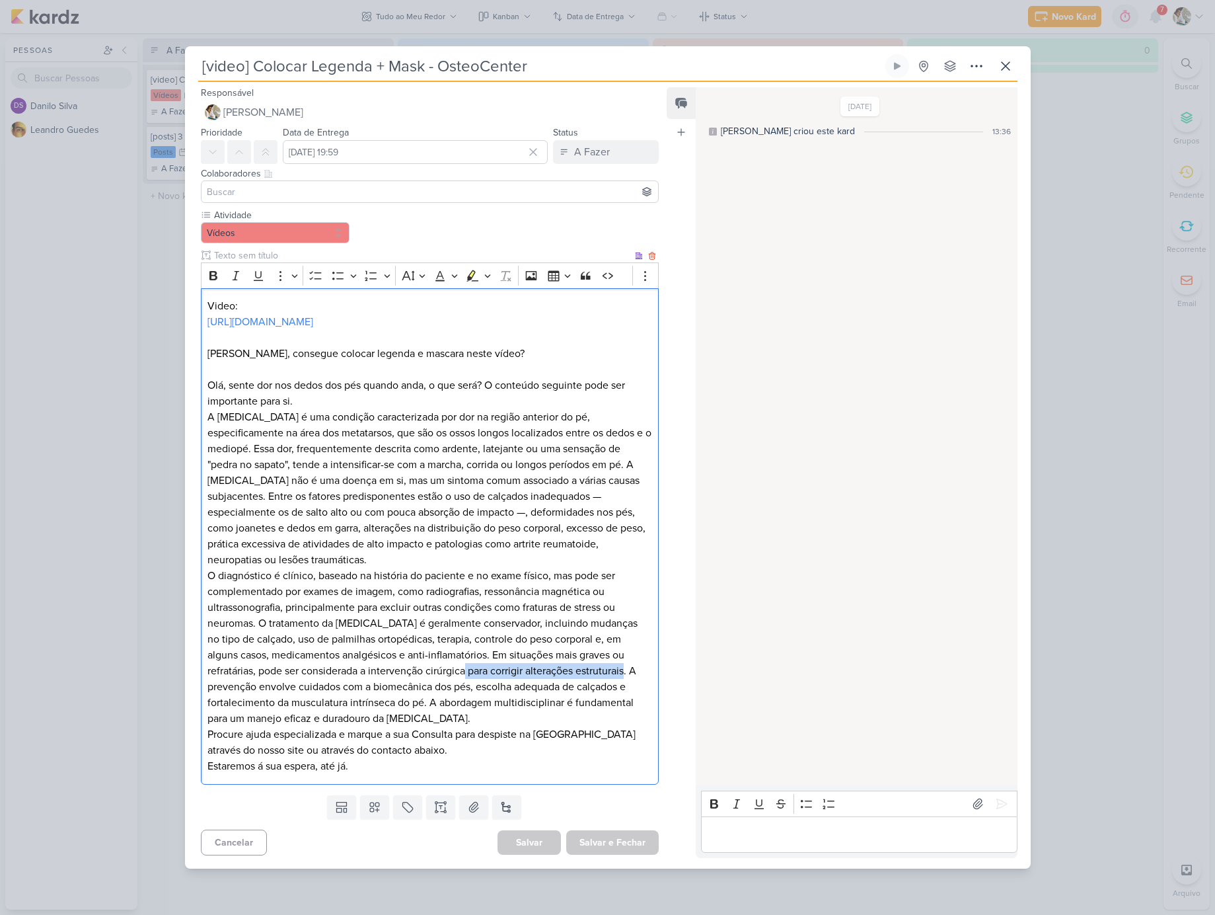
click at [633, 709] on p "A [MEDICAL_DATA] é uma condição caracterizada por dor na região anterior do pé,…" at bounding box center [429, 591] width 444 height 365
drag, startPoint x: 636, startPoint y: 705, endPoint x: 431, endPoint y: 727, distance: 206.7
click at [431, 727] on p "A [MEDICAL_DATA] é uma condição caracterizada por dor na região anterior do pé,…" at bounding box center [429, 591] width 444 height 365
drag, startPoint x: 437, startPoint y: 722, endPoint x: 638, endPoint y: 720, distance: 200.9
click at [620, 720] on p "A [MEDICAL_DATA] é uma condição caracterizada por dor na região anterior do pé,…" at bounding box center [429, 591] width 444 height 365
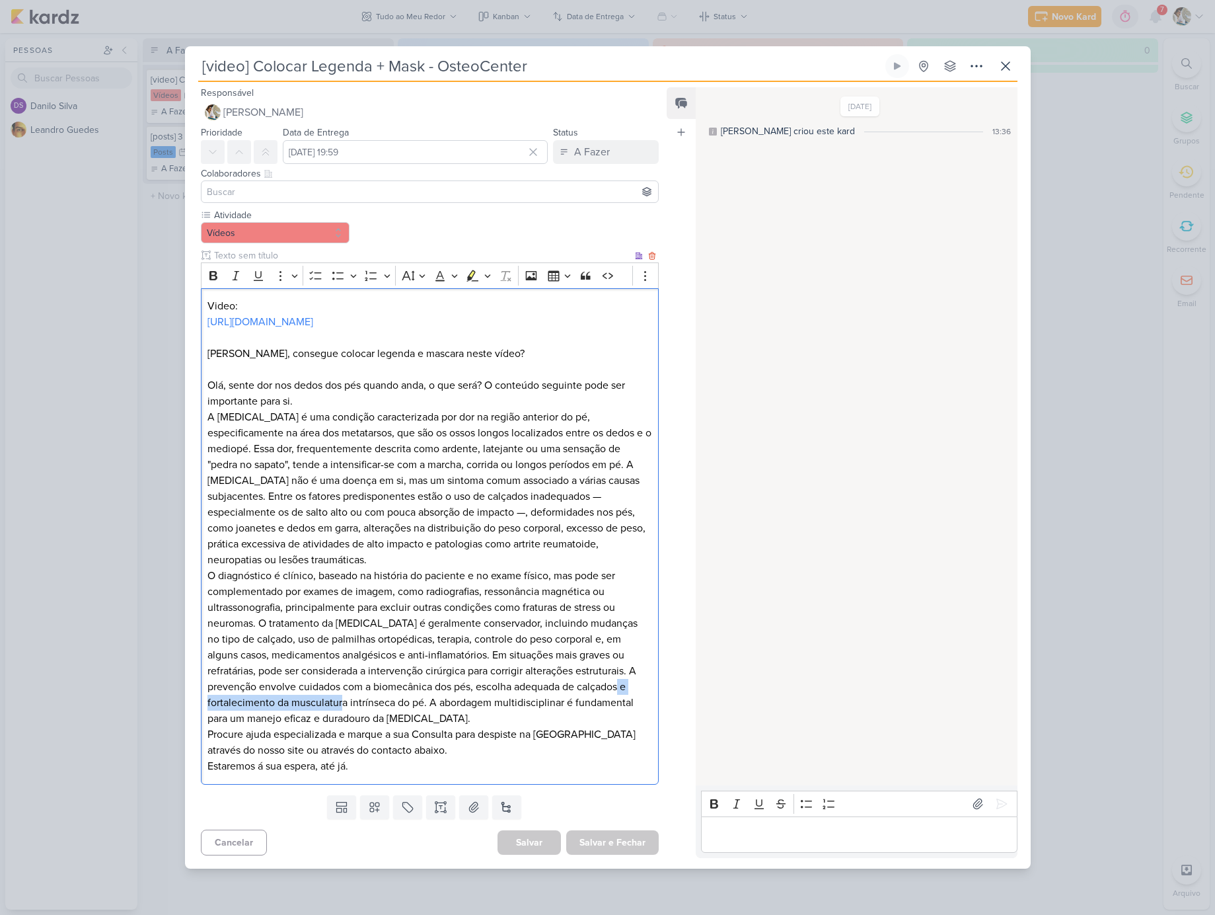
drag, startPoint x: 626, startPoint y: 721, endPoint x: 347, endPoint y: 743, distance: 280.4
click at [347, 743] on p "A [MEDICAL_DATA] é uma condição caracterizada por dor na região anterior do pé,…" at bounding box center [429, 591] width 444 height 365
click at [426, 737] on p "A [MEDICAL_DATA] é uma condição caracterizada por dor na região anterior do pé,…" at bounding box center [429, 591] width 444 height 365
click at [432, 737] on p "A [MEDICAL_DATA] é uma condição caracterizada por dor na região anterior do pé,…" at bounding box center [429, 591] width 444 height 365
drag, startPoint x: 431, startPoint y: 737, endPoint x: 697, endPoint y: 755, distance: 266.2
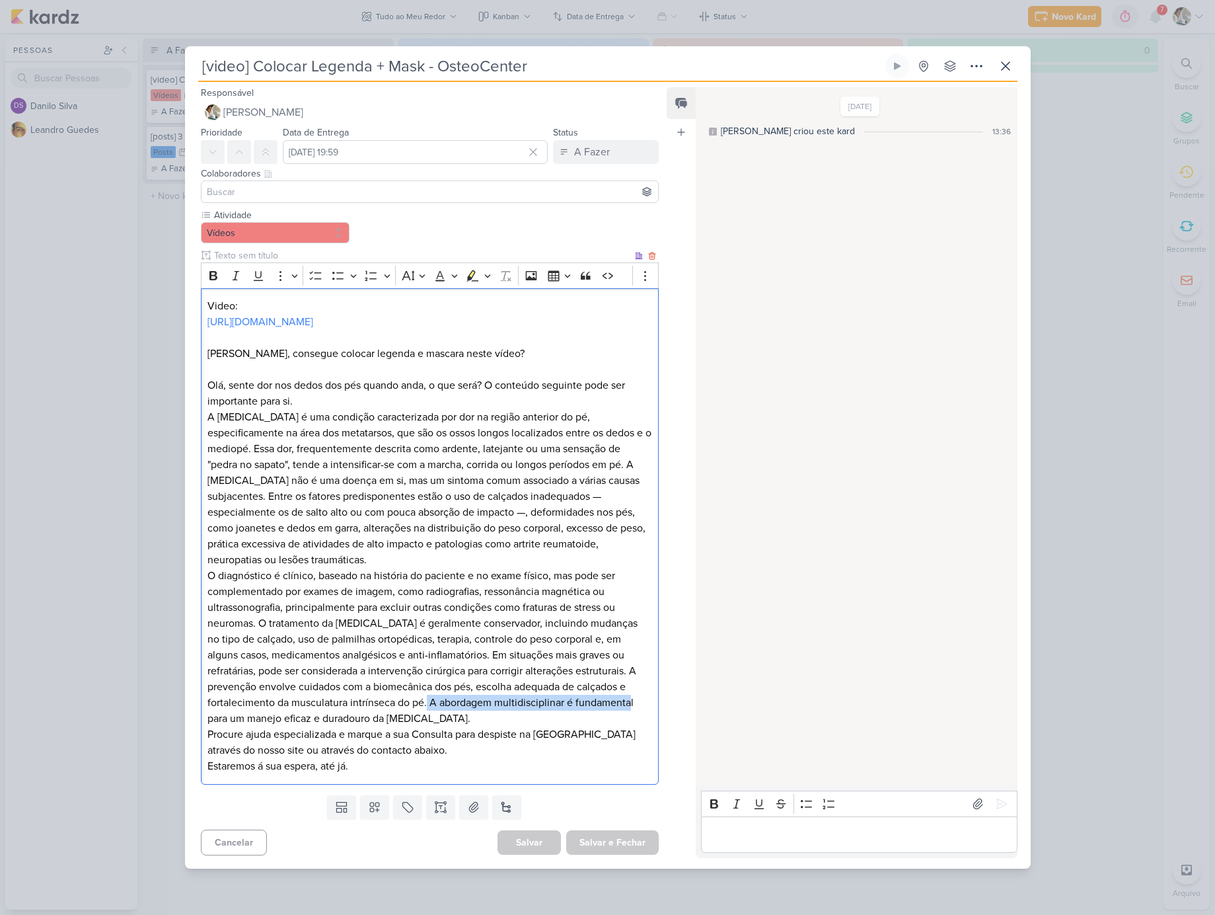
click at [634, 736] on p "A [MEDICAL_DATA] é uma condição caracterizada por dor na região anterior do pé,…" at bounding box center [429, 591] width 444 height 365
drag, startPoint x: 212, startPoint y: 753, endPoint x: 235, endPoint y: 757, distance: 23.6
click at [313, 752] on p "A [MEDICAL_DATA] é uma condição caracterizada por dor na região anterior do pé,…" at bounding box center [429, 591] width 444 height 365
drag, startPoint x: 208, startPoint y: 756, endPoint x: 369, endPoint y: 756, distance: 161.2
click at [369, 756] on p "A [MEDICAL_DATA] é uma condição caracterizada por dor na região anterior do pé,…" at bounding box center [429, 591] width 444 height 365
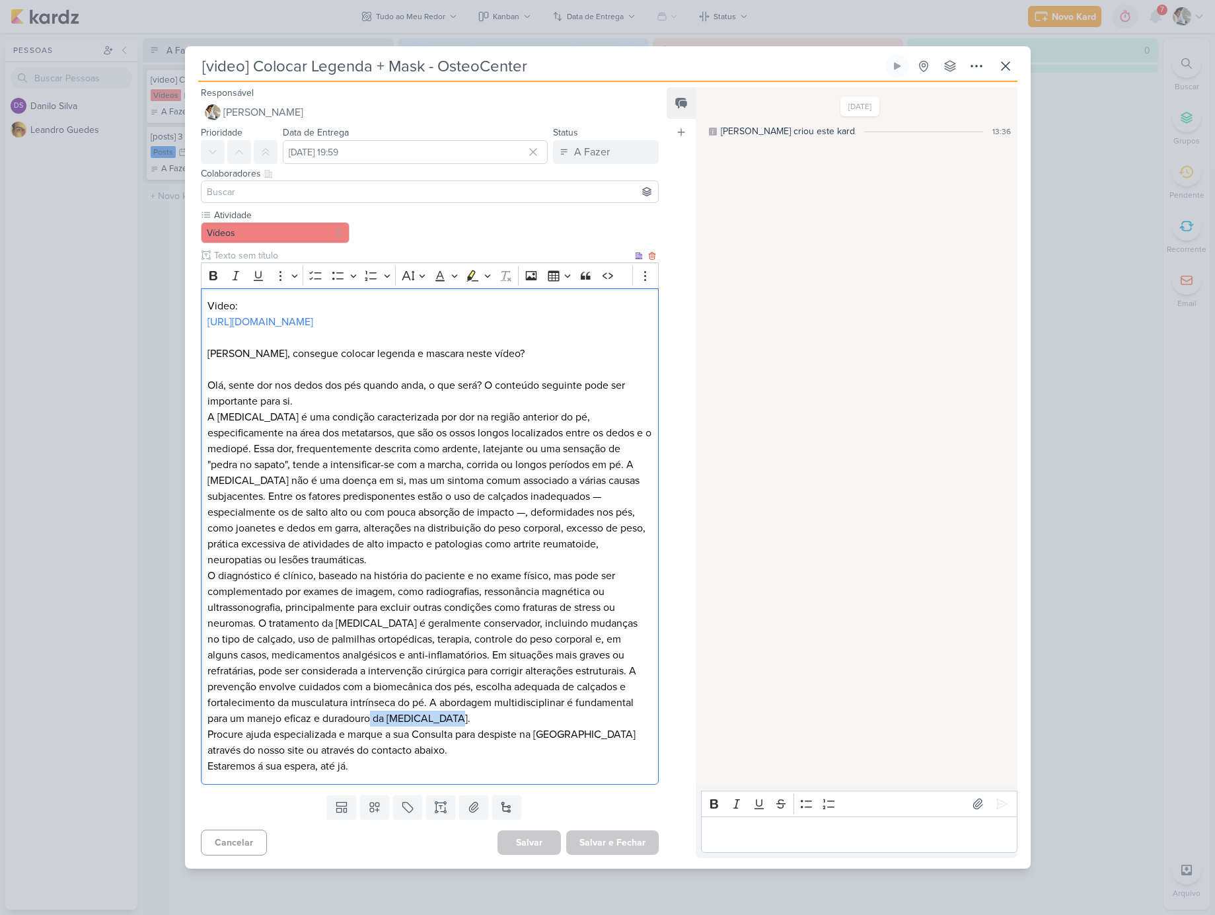
drag, startPoint x: 461, startPoint y: 755, endPoint x: 377, endPoint y: 754, distance: 83.9
click at [377, 754] on p "A [MEDICAL_DATA] é uma condição caracterizada por dor na região anterior do pé,…" at bounding box center [429, 591] width 444 height 365
drag, startPoint x: 209, startPoint y: 769, endPoint x: 455, endPoint y: 770, distance: 245.8
click at [455, 770] on p "A [MEDICAL_DATA] é uma condição caracterizada por dor na região anterior do pé,…" at bounding box center [429, 591] width 444 height 365
drag, startPoint x: 460, startPoint y: 768, endPoint x: 599, endPoint y: 771, distance: 138.8
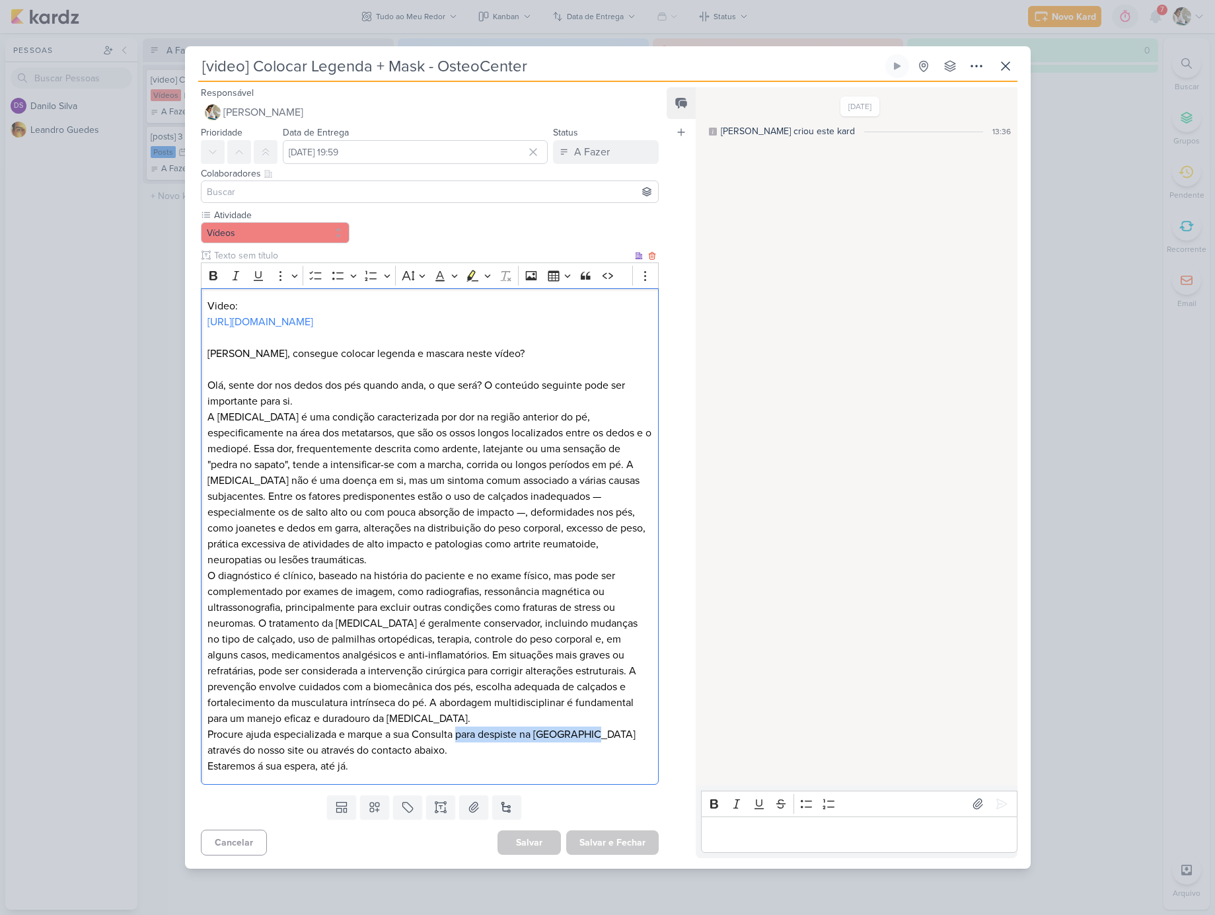
click at [599, 771] on p "A [MEDICAL_DATA] é uma condição caracterizada por dor na região anterior do pé,…" at bounding box center [429, 591] width 444 height 365
drag, startPoint x: 601, startPoint y: 768, endPoint x: 418, endPoint y: 781, distance: 183.5
click at [418, 774] on p "A [MEDICAL_DATA] é uma condição caracterizada por dor na região anterior do pé,…" at bounding box center [429, 591] width 444 height 365
drag, startPoint x: 363, startPoint y: 802, endPoint x: 179, endPoint y: 802, distance: 183.7
click at [179, 802] on div "[video] Colocar Legenda + Mask - OsteoCenter" at bounding box center [607, 457] width 1215 height 915
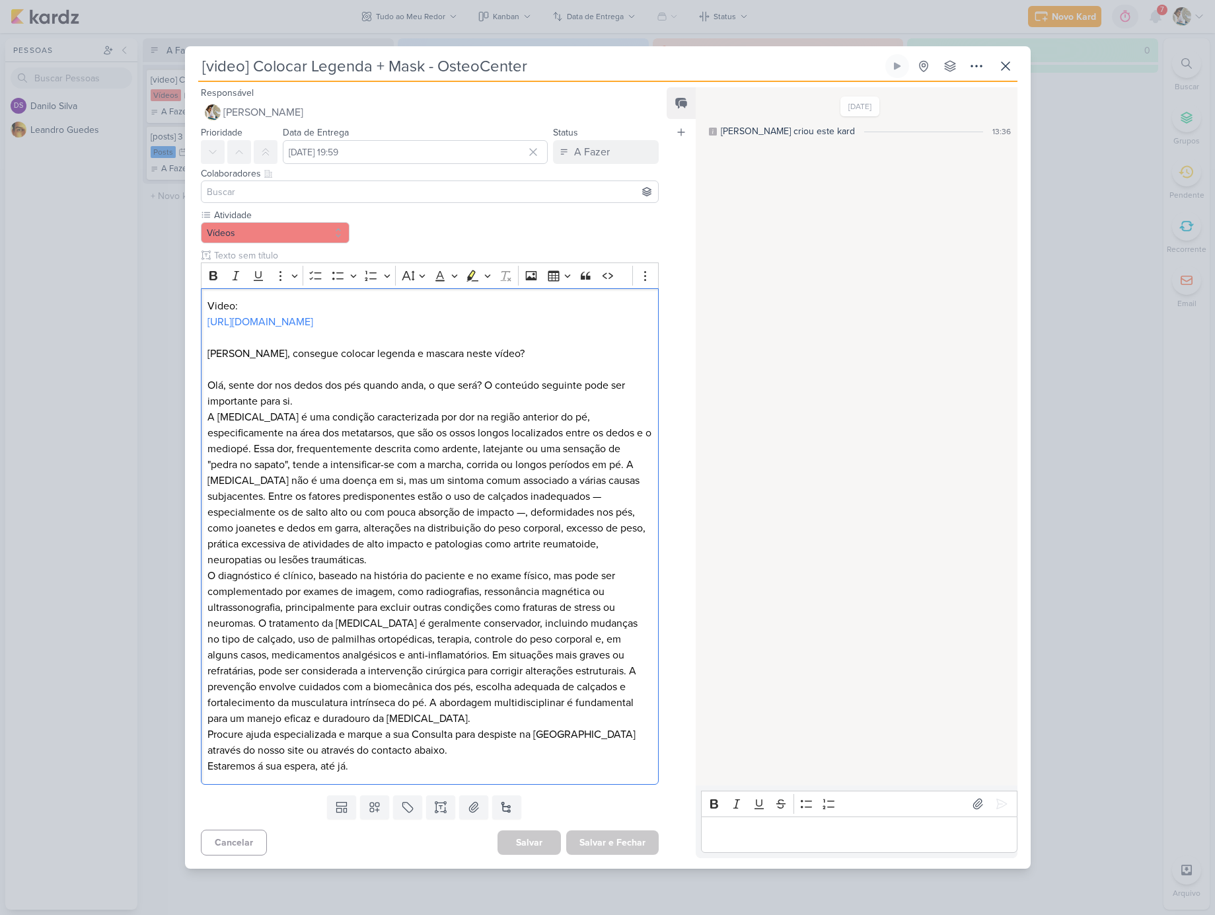
click at [733, 842] on p "Editor editing area: main" at bounding box center [859, 834] width 302 height 16
click at [996, 810] on icon at bounding box center [1001, 803] width 13 height 13
click at [597, 144] on div "A Fazer" at bounding box center [592, 152] width 36 height 16
click at [576, 197] on div "Finalizado" at bounding box center [587, 204] width 41 height 14
click at [618, 854] on button "Salvar e Fechar" at bounding box center [612, 842] width 93 height 24
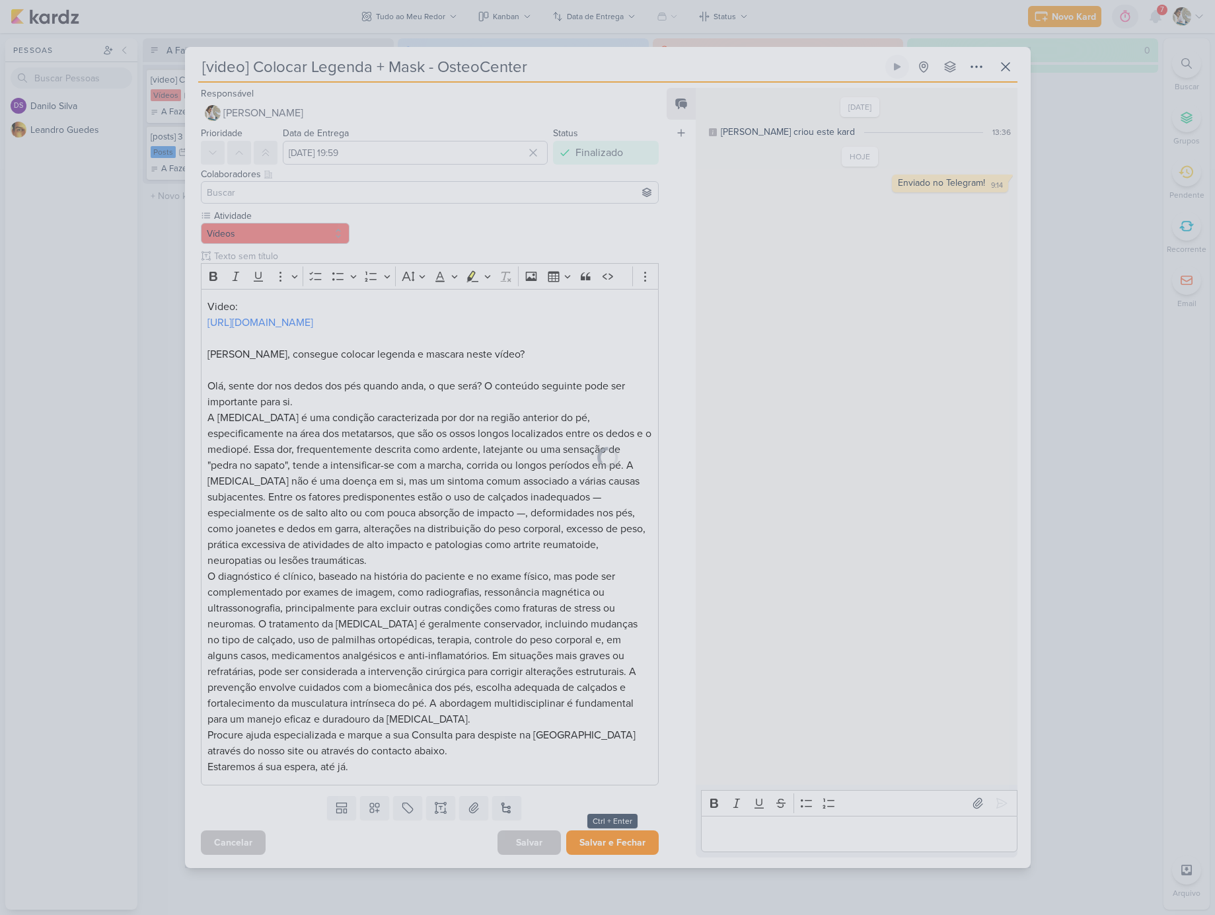
scroll to position [9, 0]
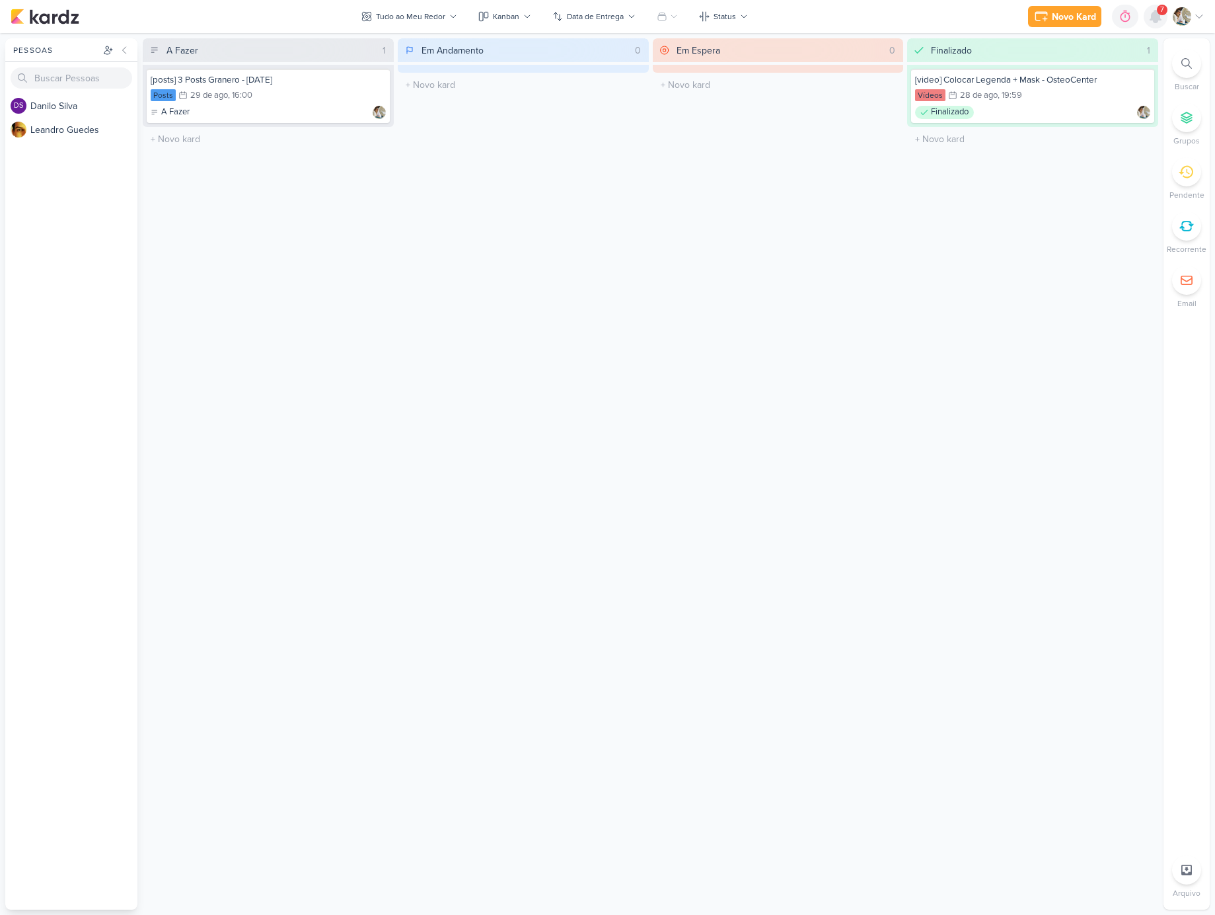
click at [1154, 13] on icon at bounding box center [1155, 17] width 11 height 12
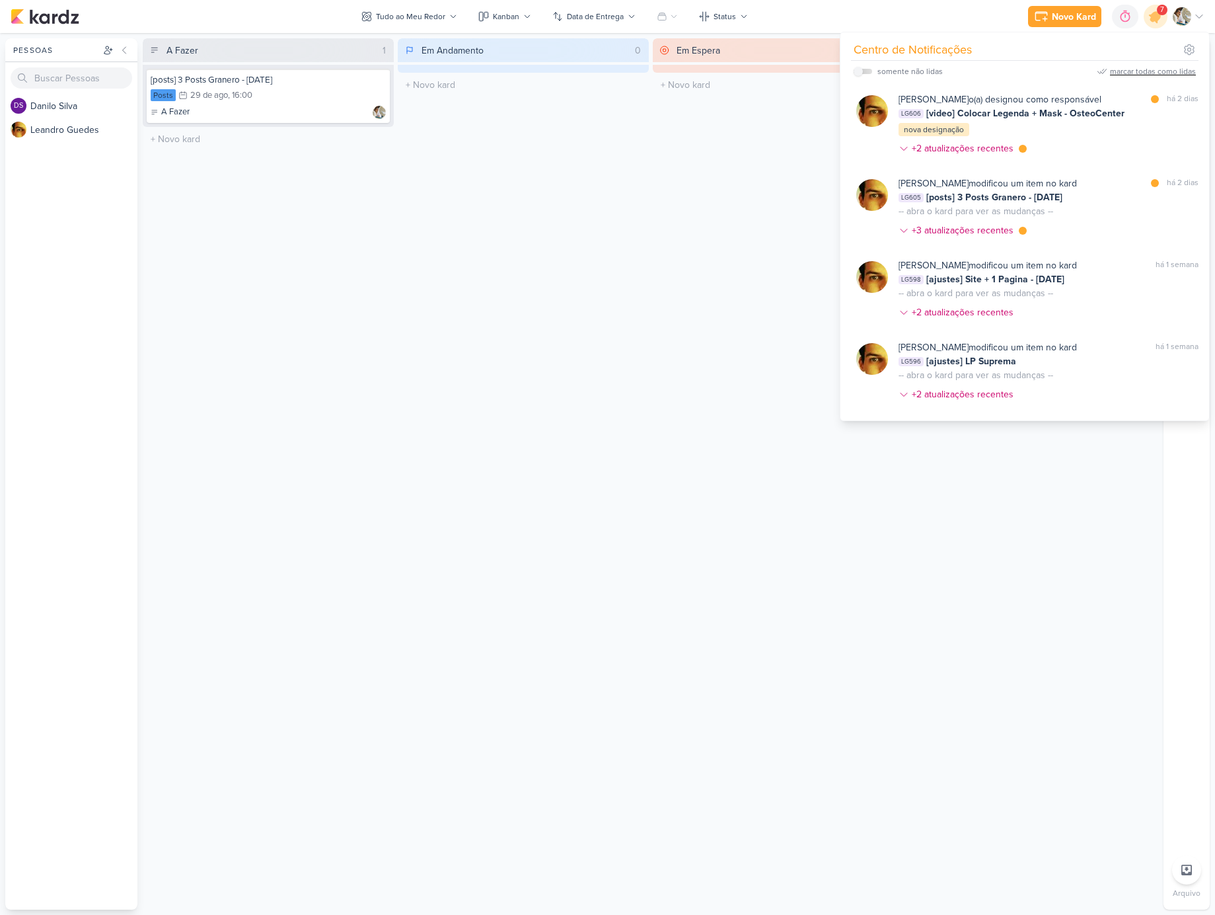
click at [1157, 71] on div "marcar todas como lidas" at bounding box center [1153, 71] width 86 height 12
click at [344, 216] on div "A Fazer 1 [posts] 3 Posts Granero - [DATE] Posts 29/8 [DATE] 16:00 A Fazer" at bounding box center [268, 473] width 251 height 871
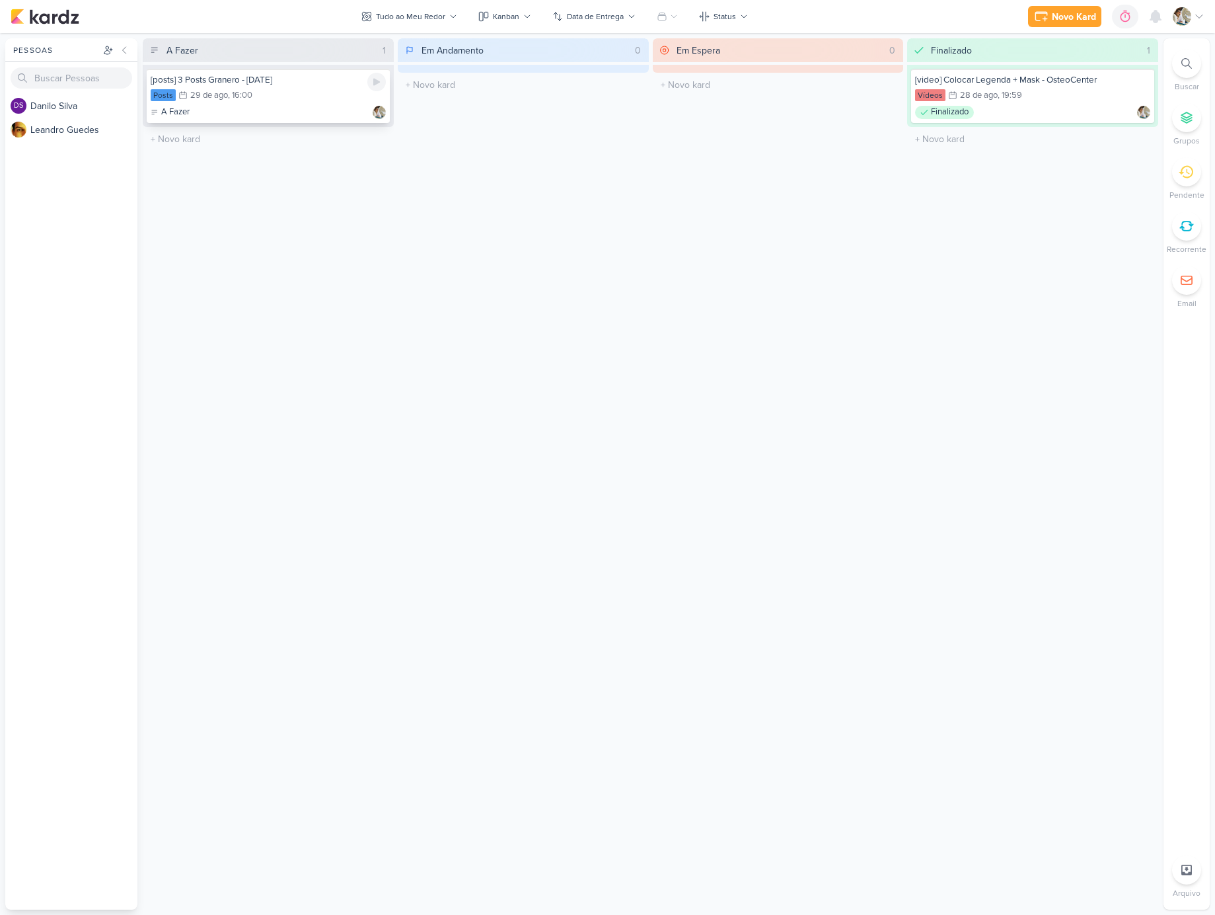
click at [297, 89] on div "Posts 29/8 [DATE] 16:00" at bounding box center [268, 96] width 235 height 15
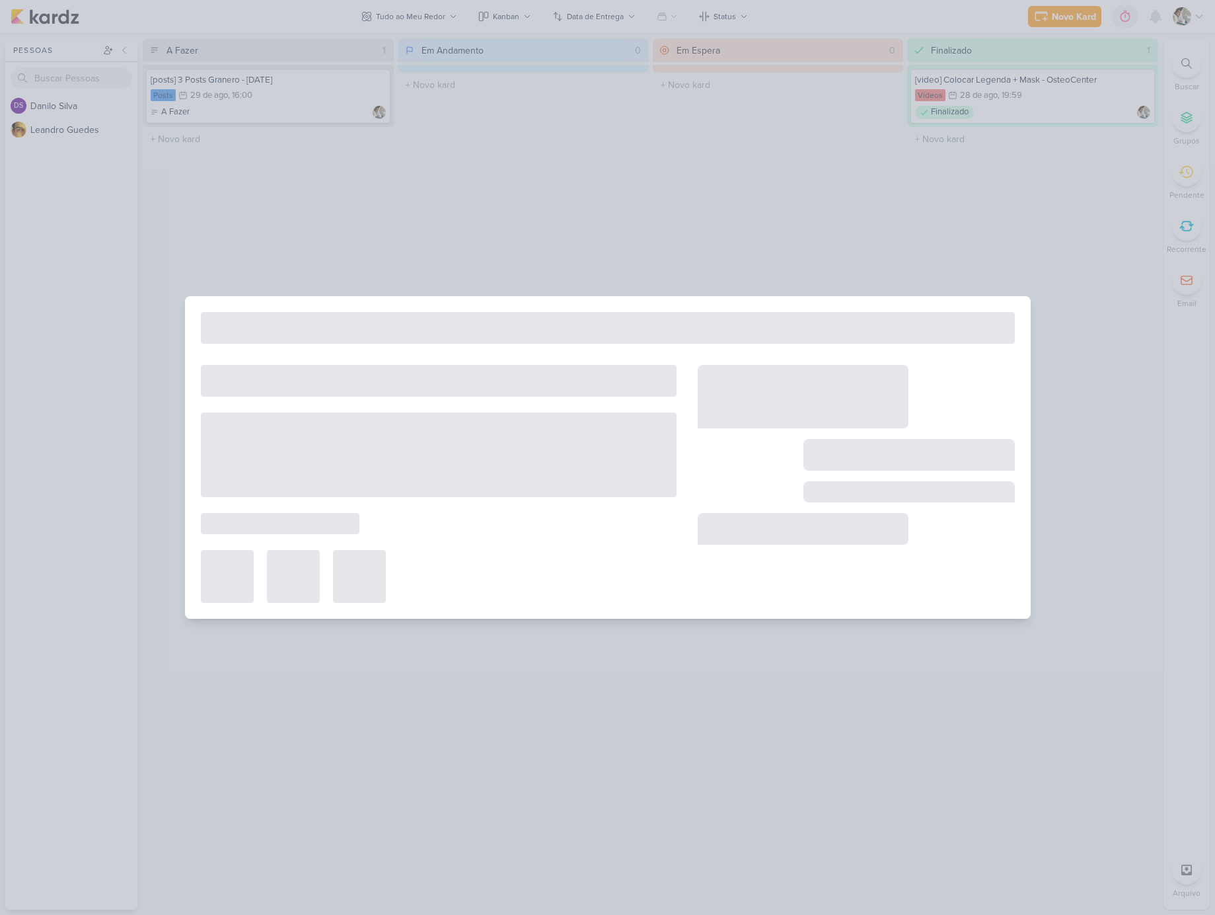
type input "[posts] 3 Posts Granero - [DATE]"
type input "[DATE] 16:00"
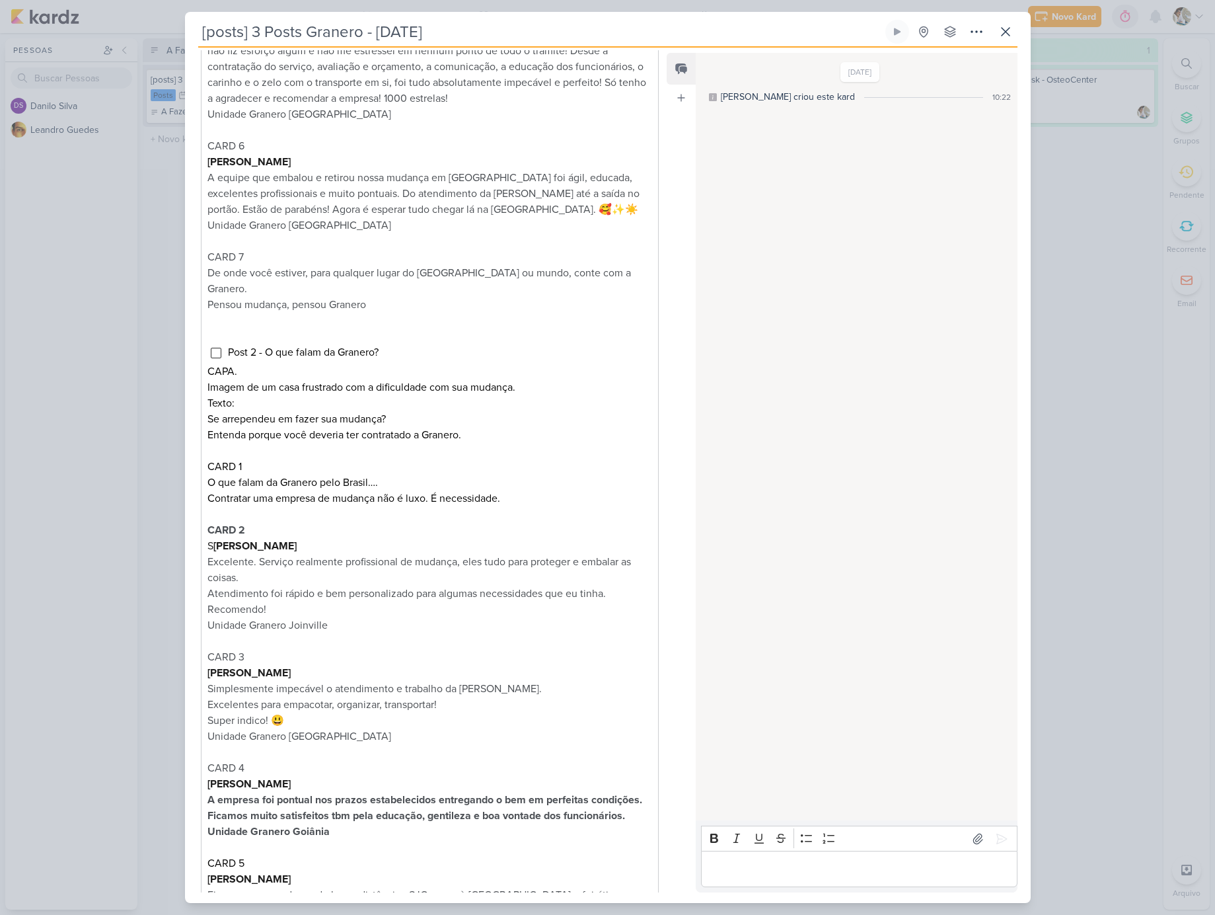
scroll to position [1038, 0]
